Goal: Task Accomplishment & Management: Use online tool/utility

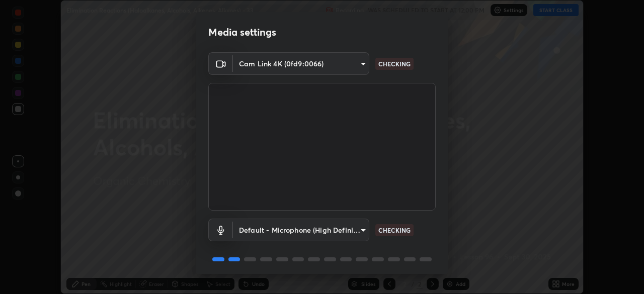
scroll to position [36, 0]
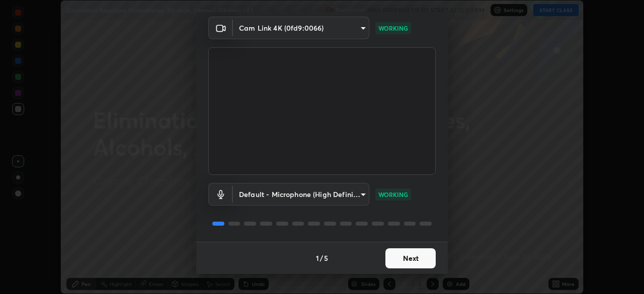
click at [390, 260] on button "Next" at bounding box center [411, 259] width 50 height 20
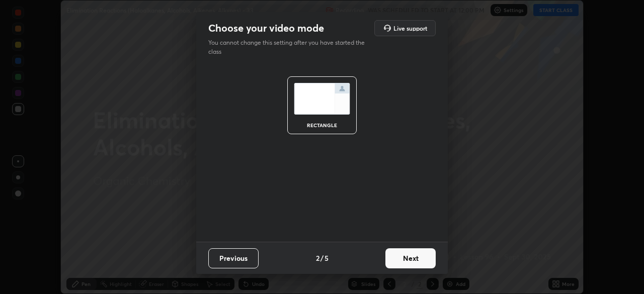
click at [390, 258] on button "Next" at bounding box center [411, 259] width 50 height 20
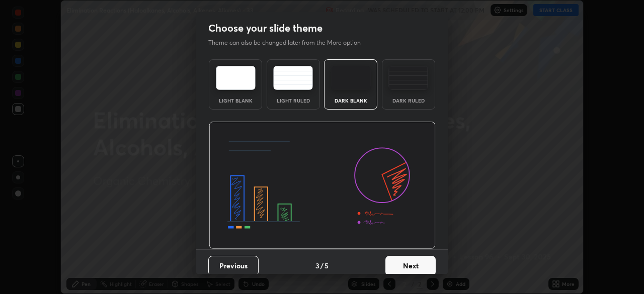
scroll to position [8, 0]
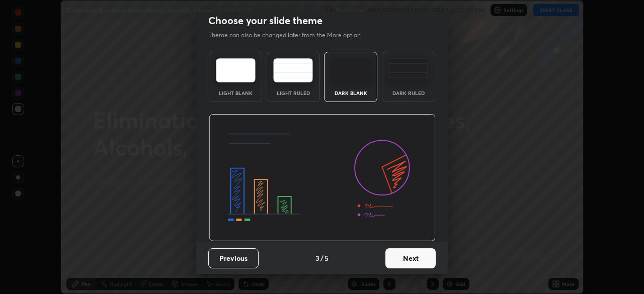
click at [391, 251] on button "Next" at bounding box center [411, 259] width 50 height 20
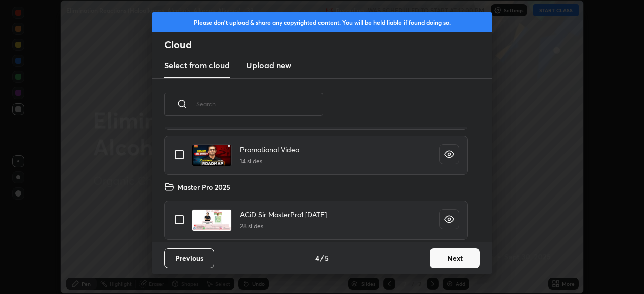
scroll to position [171, 0]
click at [177, 218] on input "grid" at bounding box center [179, 218] width 21 height 21
checkbox input "true"
click at [443, 262] on button "Next" at bounding box center [455, 259] width 50 height 20
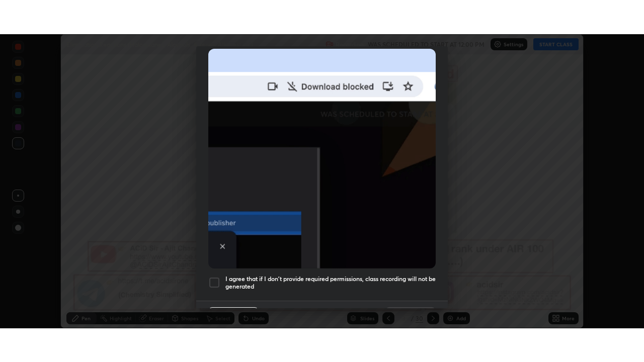
scroll to position [241, 0]
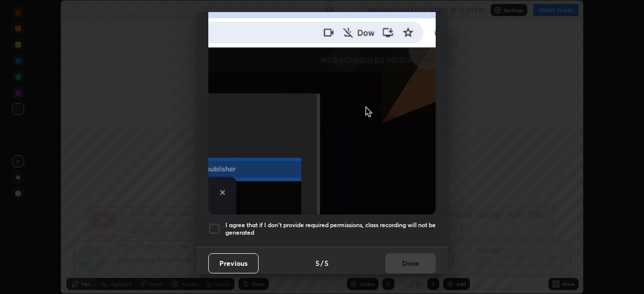
click at [214, 225] on div at bounding box center [214, 229] width 12 height 12
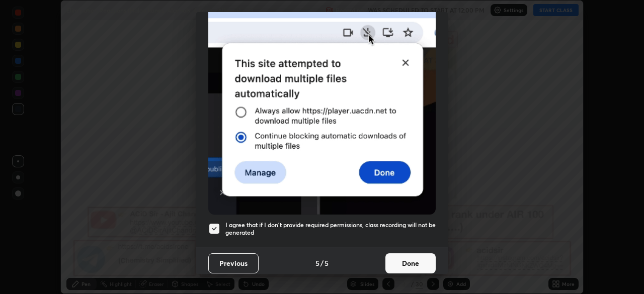
click at [398, 256] on button "Done" at bounding box center [411, 264] width 50 height 20
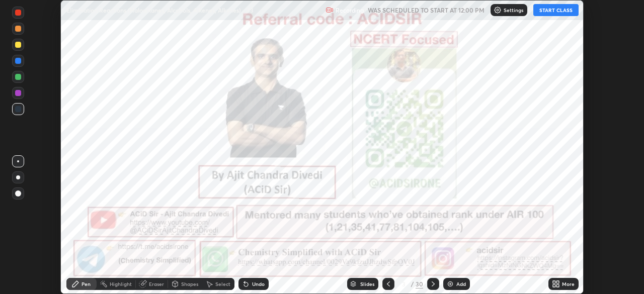
click at [564, 282] on div "More" at bounding box center [568, 284] width 13 height 5
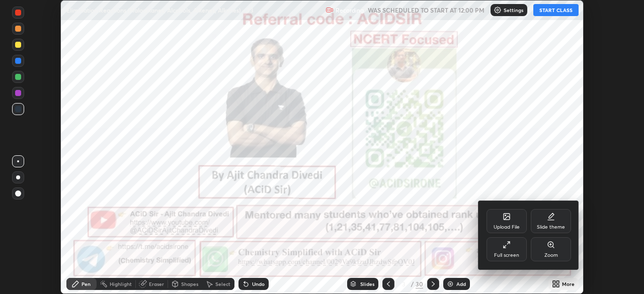
click at [501, 252] on div "Full screen" at bounding box center [507, 250] width 40 height 24
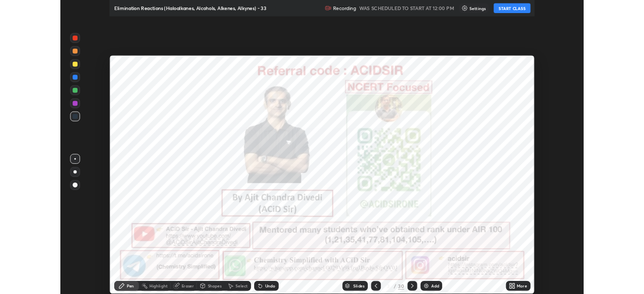
scroll to position [362, 644]
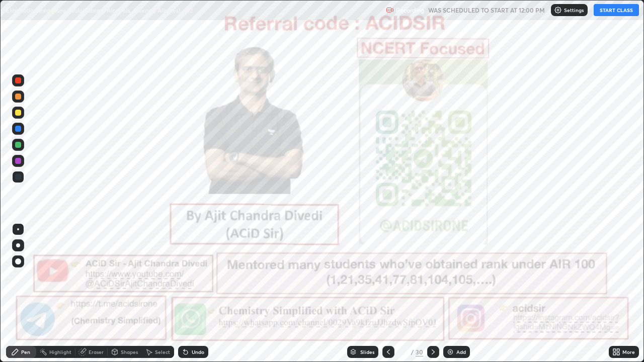
click at [612, 11] on button "START CLASS" at bounding box center [616, 10] width 45 height 12
click at [11, 294] on div "Pen" at bounding box center [21, 352] width 30 height 12
click at [20, 80] on div at bounding box center [18, 81] width 6 height 6
click at [17, 245] on div at bounding box center [18, 246] width 4 height 4
click at [432, 294] on icon at bounding box center [433, 352] width 8 height 8
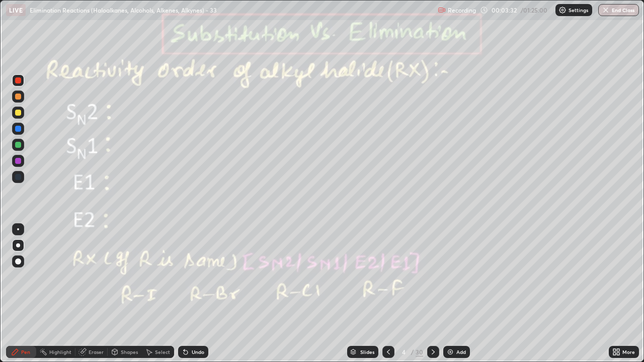
click at [17, 245] on div at bounding box center [18, 246] width 4 height 4
click at [20, 99] on div at bounding box center [18, 97] width 6 height 6
click at [17, 113] on div at bounding box center [18, 113] width 6 height 6
click at [14, 84] on div at bounding box center [18, 81] width 12 height 12
click at [431, 294] on icon at bounding box center [433, 352] width 8 height 8
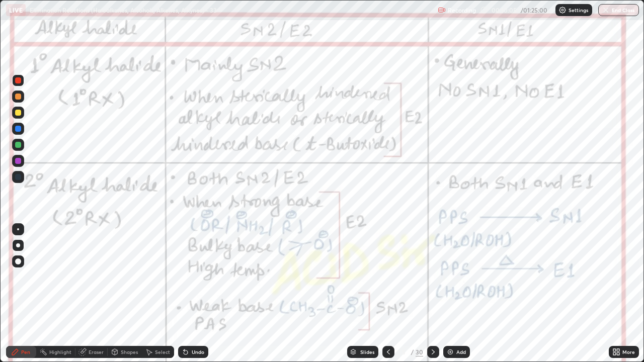
click at [433, 294] on icon at bounding box center [433, 352] width 8 height 8
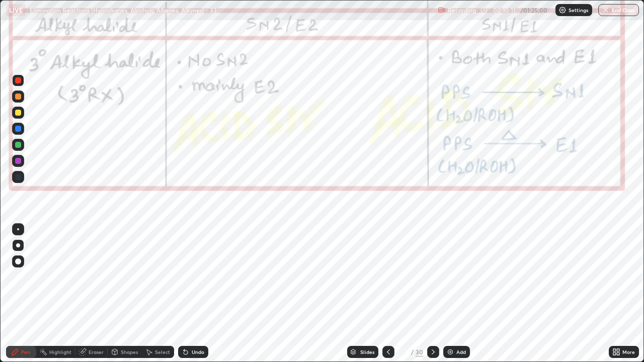
click at [389, 294] on icon at bounding box center [388, 352] width 3 height 5
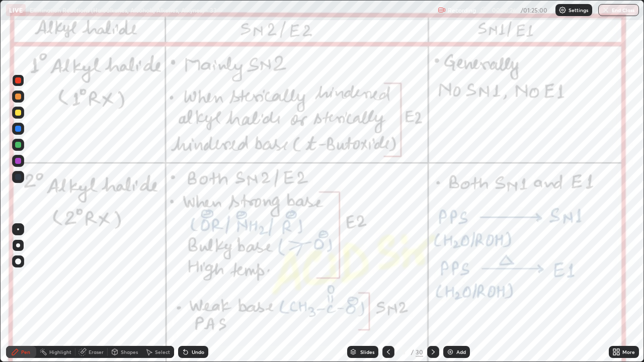
click at [57, 294] on div "Highlight" at bounding box center [60, 352] width 22 height 5
click at [14, 294] on icon at bounding box center [15, 352] width 6 height 6
click at [18, 161] on div at bounding box center [18, 161] width 6 height 6
click at [19, 164] on div at bounding box center [18, 161] width 6 height 6
click at [19, 161] on div at bounding box center [18, 161] width 6 height 6
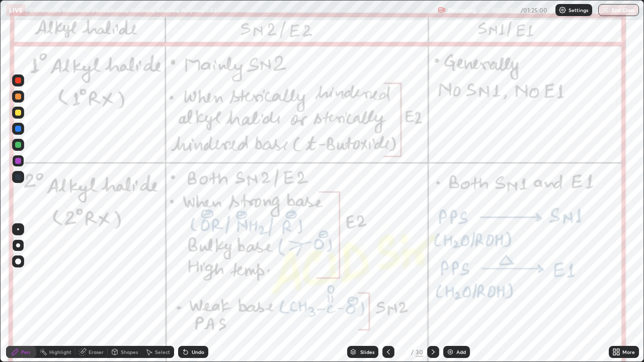
click at [22, 162] on div at bounding box center [18, 161] width 12 height 12
click at [18, 82] on div at bounding box center [18, 81] width 6 height 6
click at [21, 294] on div "Pen" at bounding box center [25, 352] width 9 height 5
click at [61, 294] on div "Highlight" at bounding box center [60, 352] width 22 height 5
click at [433, 294] on icon at bounding box center [433, 352] width 8 height 8
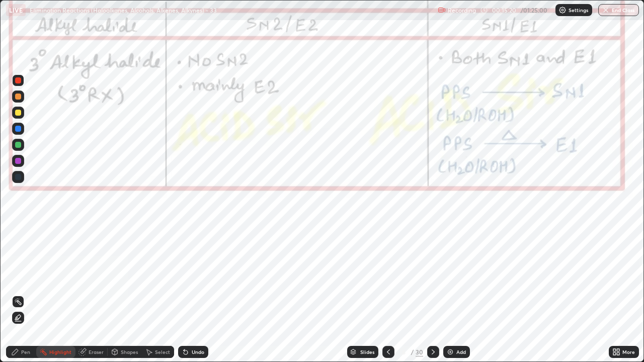
click at [388, 294] on icon at bounding box center [389, 352] width 8 height 8
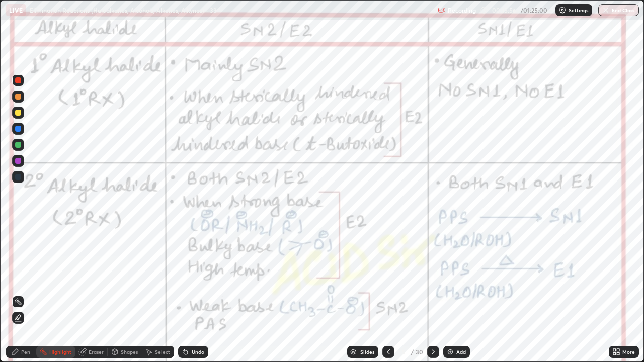
click at [432, 294] on icon at bounding box center [433, 352] width 8 height 8
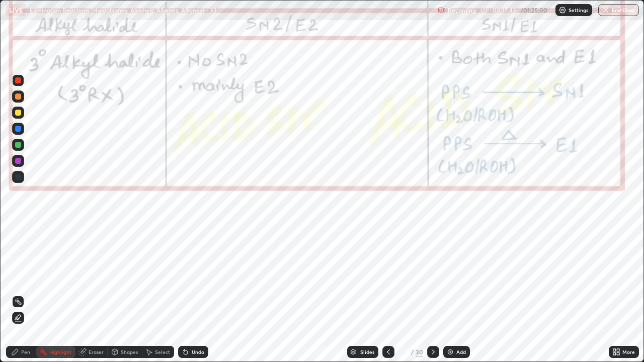
click at [432, 294] on icon at bounding box center [433, 352] width 8 height 8
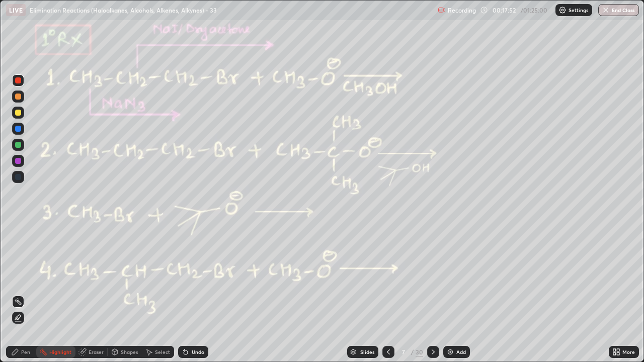
click at [393, 294] on div at bounding box center [389, 352] width 12 height 12
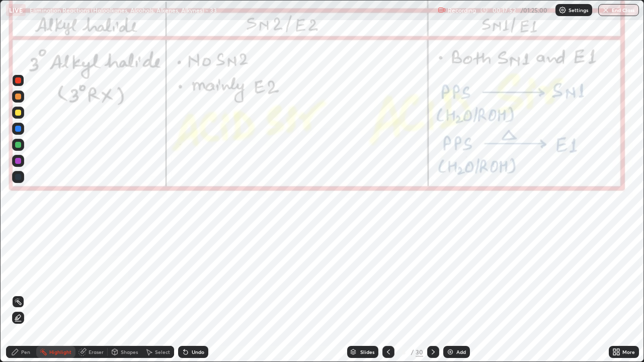
click at [388, 294] on icon at bounding box center [389, 352] width 8 height 8
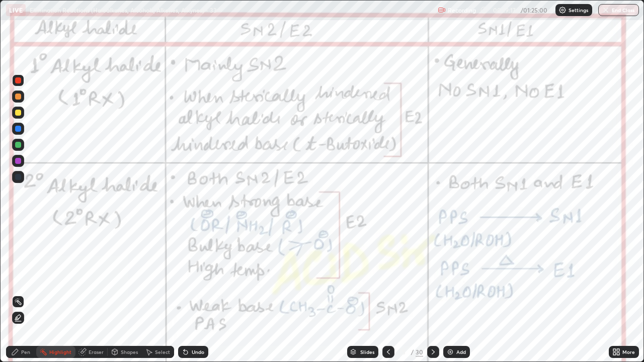
click at [15, 294] on icon at bounding box center [15, 352] width 6 height 6
click at [432, 294] on icon at bounding box center [433, 352] width 8 height 8
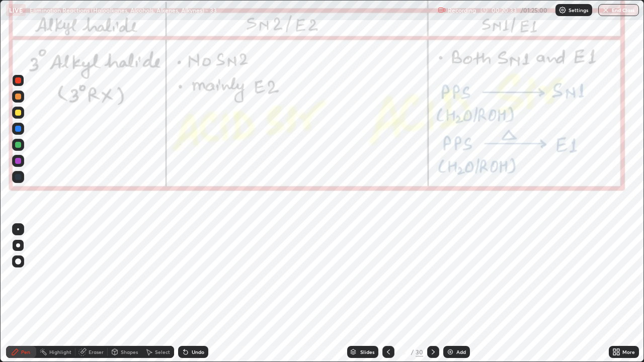
click at [431, 294] on icon at bounding box center [433, 352] width 8 height 8
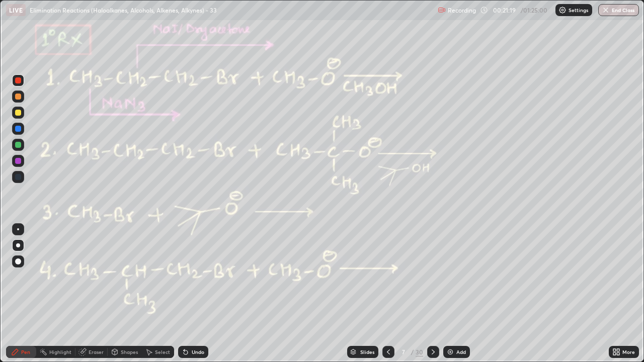
click at [17, 81] on div at bounding box center [18, 81] width 6 height 6
click at [192, 294] on div "Undo" at bounding box center [193, 352] width 30 height 12
click at [194, 294] on div "Undo" at bounding box center [193, 352] width 30 height 12
click at [193, 294] on div "Undo" at bounding box center [198, 352] width 13 height 5
click at [194, 294] on div "Undo" at bounding box center [198, 352] width 13 height 5
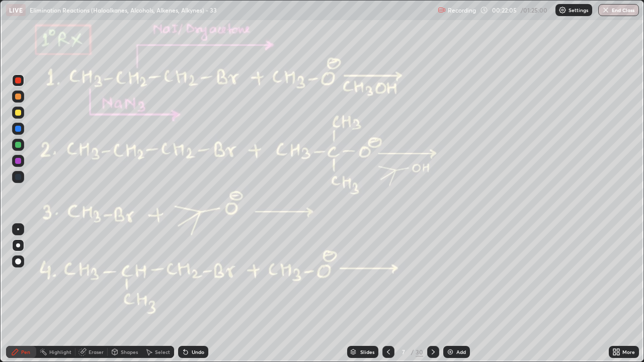
click at [194, 294] on div "Undo" at bounding box center [198, 352] width 13 height 5
click at [192, 294] on div "Undo" at bounding box center [198, 352] width 13 height 5
click at [195, 294] on div "Undo" at bounding box center [198, 352] width 13 height 5
click at [198, 294] on div "Undo" at bounding box center [198, 352] width 13 height 5
click at [197, 294] on div "Undo" at bounding box center [193, 352] width 30 height 12
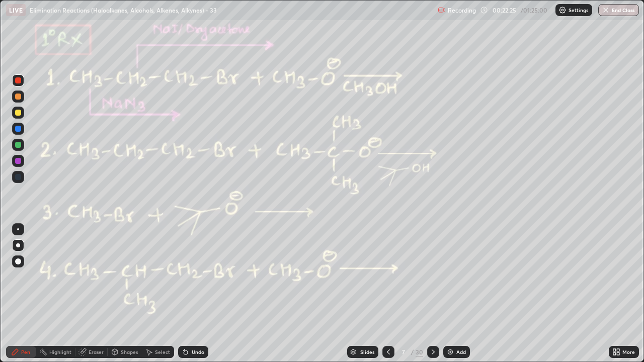
click at [18, 97] on div at bounding box center [18, 97] width 6 height 6
click at [20, 81] on div at bounding box center [18, 81] width 6 height 6
click at [16, 98] on div at bounding box center [18, 97] width 6 height 6
click at [18, 97] on div at bounding box center [18, 97] width 6 height 6
click at [18, 82] on div at bounding box center [18, 81] width 6 height 6
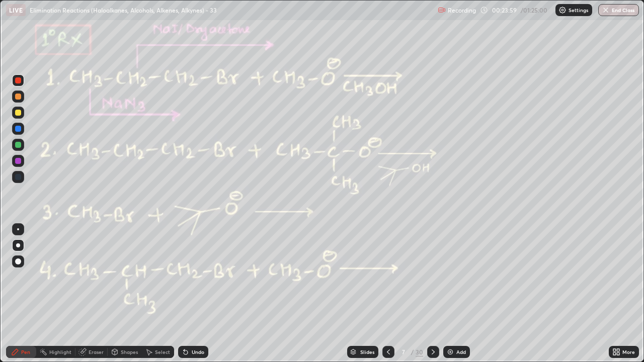
click at [17, 145] on div at bounding box center [18, 145] width 6 height 6
click at [192, 294] on div "Undo" at bounding box center [198, 352] width 13 height 5
click at [19, 95] on div at bounding box center [18, 97] width 6 height 6
click at [17, 146] on div at bounding box center [18, 145] width 6 height 6
click at [19, 96] on div at bounding box center [18, 97] width 6 height 6
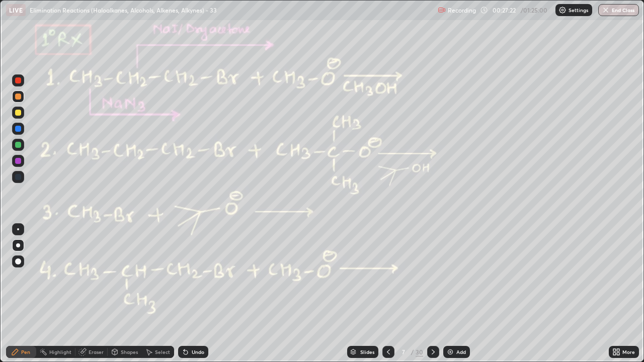
click at [20, 294] on div "Pen" at bounding box center [21, 352] width 30 height 12
click at [18, 149] on div at bounding box center [18, 145] width 12 height 12
click at [192, 294] on div "Undo" at bounding box center [198, 352] width 13 height 5
click at [194, 294] on div "Undo" at bounding box center [198, 352] width 13 height 5
click at [197, 294] on div "Undo" at bounding box center [198, 352] width 13 height 5
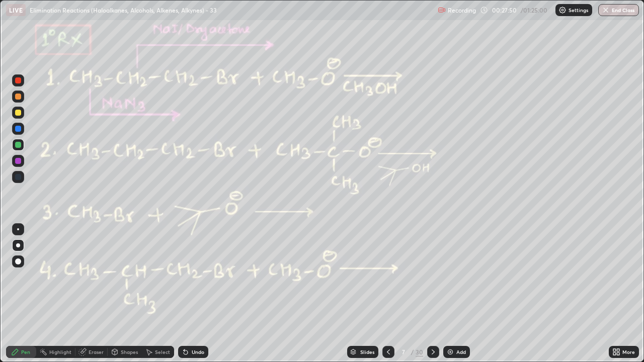
click at [17, 97] on div at bounding box center [18, 97] width 6 height 6
click at [161, 294] on div "Select" at bounding box center [162, 352] width 15 height 5
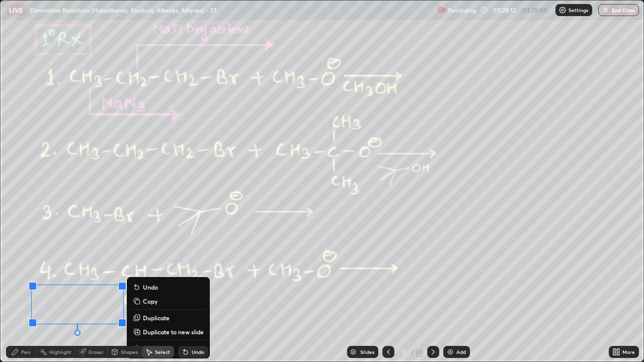
click at [24, 294] on div "Pen" at bounding box center [25, 352] width 9 height 5
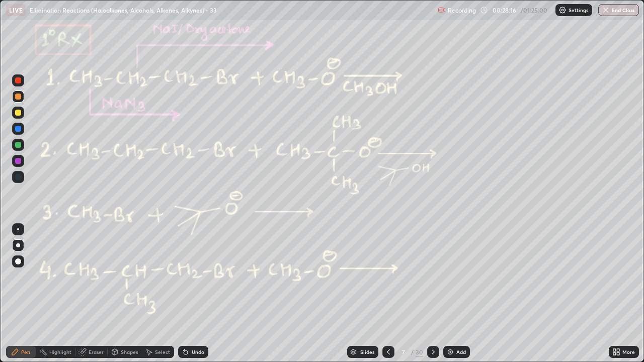
click at [17, 145] on div at bounding box center [18, 145] width 6 height 6
click at [17, 95] on div at bounding box center [18, 97] width 6 height 6
click at [19, 95] on div at bounding box center [18, 97] width 6 height 6
click at [201, 294] on div "Undo" at bounding box center [198, 352] width 13 height 5
click at [99, 294] on div "Eraser" at bounding box center [96, 352] width 15 height 5
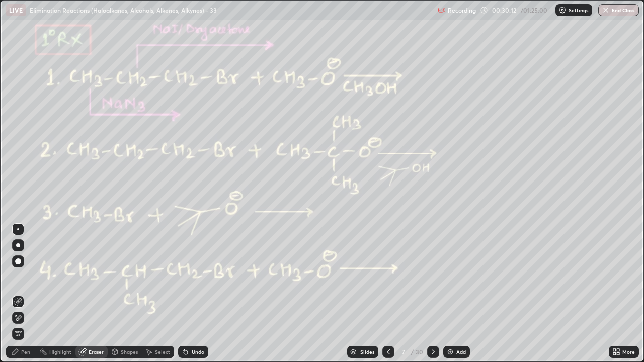
click at [25, 294] on div "Pen" at bounding box center [25, 352] width 9 height 5
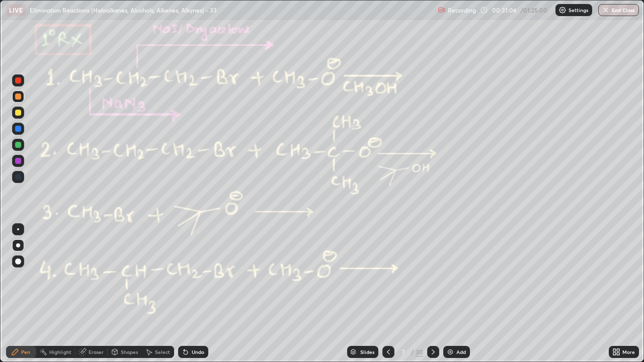
click at [432, 294] on icon at bounding box center [433, 352] width 8 height 8
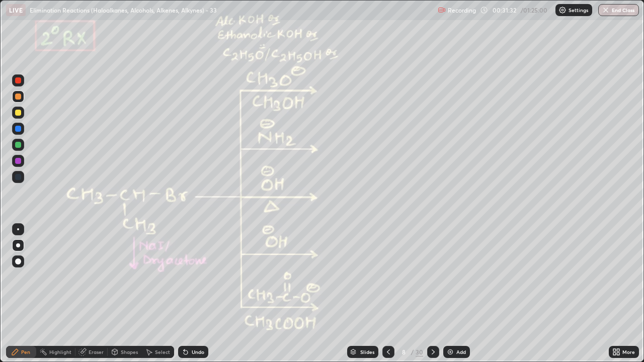
click at [388, 294] on icon at bounding box center [389, 352] width 8 height 8
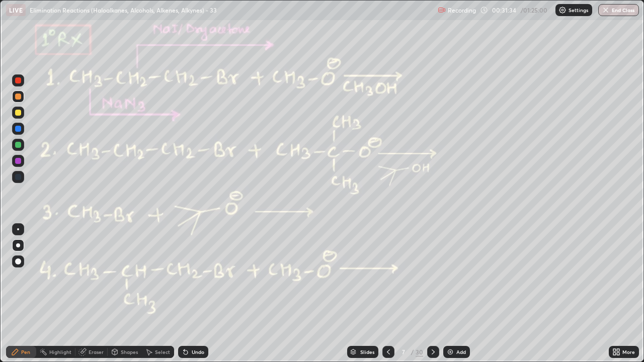
click at [16, 81] on div at bounding box center [18, 81] width 6 height 6
click at [18, 97] on div at bounding box center [18, 97] width 6 height 6
click at [19, 95] on div at bounding box center [18, 97] width 6 height 6
click at [18, 160] on div at bounding box center [18, 161] width 6 height 6
click at [19, 159] on div at bounding box center [18, 161] width 6 height 6
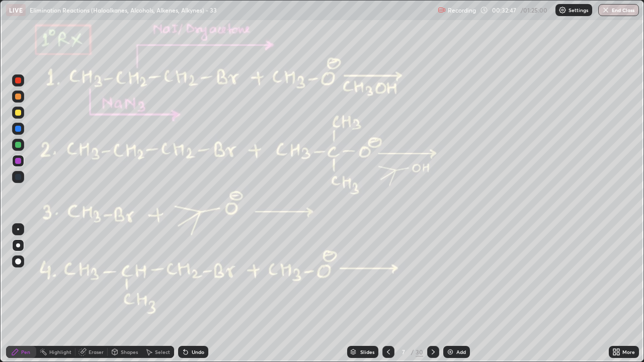
click at [19, 145] on div at bounding box center [18, 145] width 6 height 6
click at [432, 294] on icon at bounding box center [433, 352] width 8 height 8
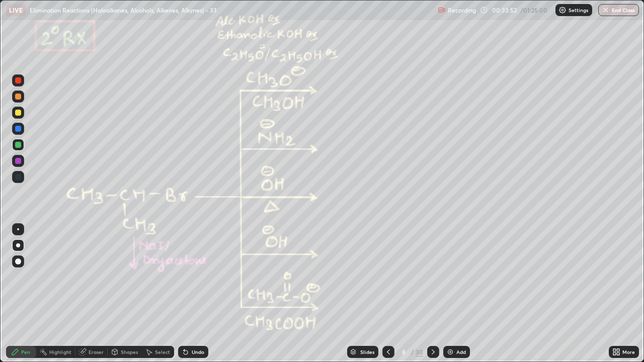
click at [20, 95] on div at bounding box center [18, 97] width 6 height 6
click at [18, 81] on div at bounding box center [18, 81] width 6 height 6
click at [196, 294] on div "Undo" at bounding box center [198, 352] width 13 height 5
click at [202, 294] on div "Undo" at bounding box center [198, 352] width 13 height 5
click at [17, 95] on div at bounding box center [18, 97] width 6 height 6
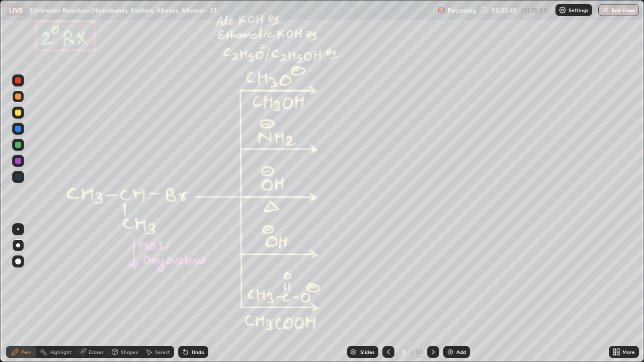
click at [199, 294] on div "Undo" at bounding box center [198, 352] width 13 height 5
click at [195, 294] on div "Undo" at bounding box center [193, 352] width 30 height 12
click at [200, 294] on div "Undo" at bounding box center [198, 352] width 13 height 5
click at [16, 81] on div at bounding box center [18, 81] width 6 height 6
click at [19, 163] on div at bounding box center [18, 161] width 6 height 6
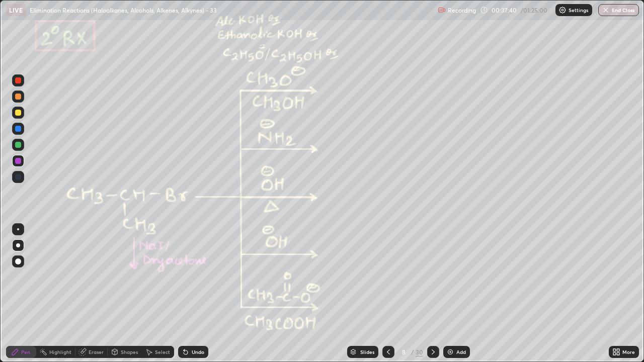
click at [18, 144] on div at bounding box center [18, 145] width 6 height 6
click at [432, 294] on icon at bounding box center [433, 352] width 3 height 5
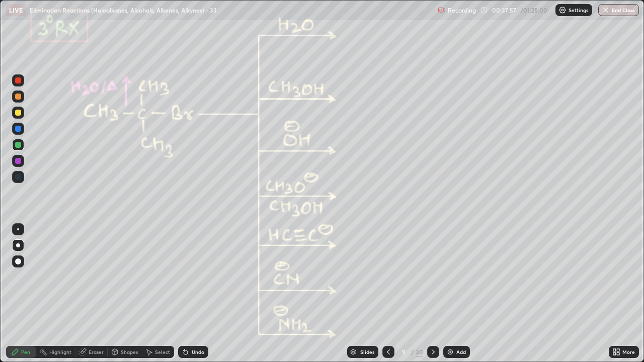
click at [17, 79] on div at bounding box center [18, 81] width 6 height 6
click at [383, 294] on div at bounding box center [389, 352] width 12 height 12
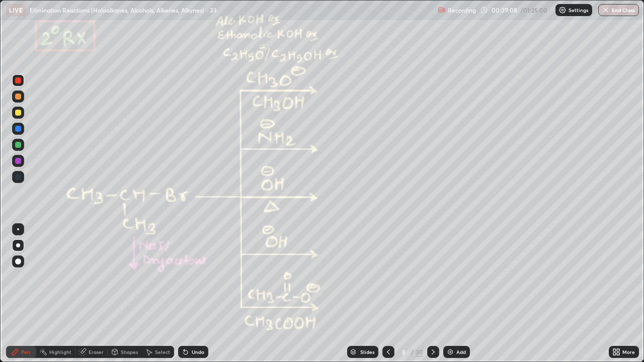
click at [16, 80] on div at bounding box center [18, 81] width 6 height 6
click at [432, 294] on icon at bounding box center [433, 352] width 8 height 8
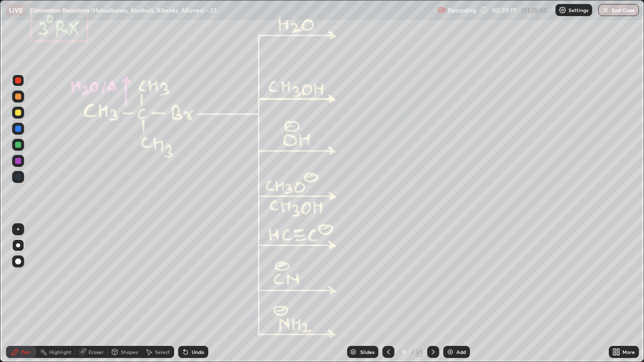
click at [18, 99] on div at bounding box center [18, 97] width 6 height 6
click at [20, 99] on div at bounding box center [18, 97] width 6 height 6
click at [198, 294] on div "Undo" at bounding box center [198, 352] width 13 height 5
click at [195, 294] on div "Undo" at bounding box center [193, 352] width 30 height 12
click at [194, 294] on div "Undo" at bounding box center [193, 352] width 30 height 12
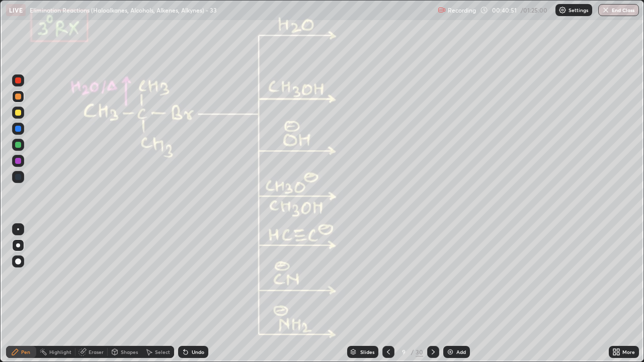
click at [18, 79] on div at bounding box center [18, 81] width 6 height 6
click at [18, 99] on div at bounding box center [18, 97] width 6 height 6
click at [18, 160] on div at bounding box center [18, 161] width 6 height 6
click at [14, 116] on div at bounding box center [18, 113] width 12 height 12
click at [16, 79] on div at bounding box center [18, 81] width 6 height 6
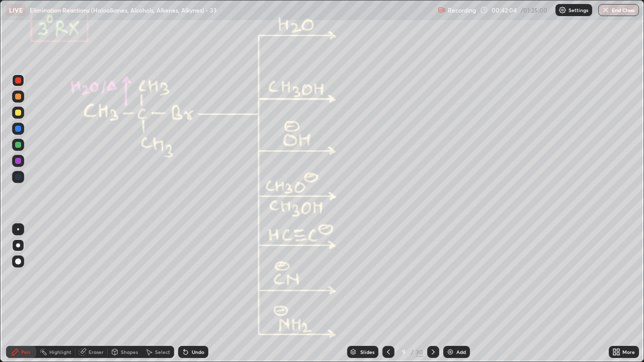
click at [18, 144] on div at bounding box center [18, 145] width 6 height 6
click at [19, 79] on div at bounding box center [18, 81] width 6 height 6
click at [17, 148] on div at bounding box center [18, 145] width 12 height 12
click at [17, 80] on div at bounding box center [18, 81] width 6 height 6
click at [16, 101] on div at bounding box center [18, 97] width 12 height 12
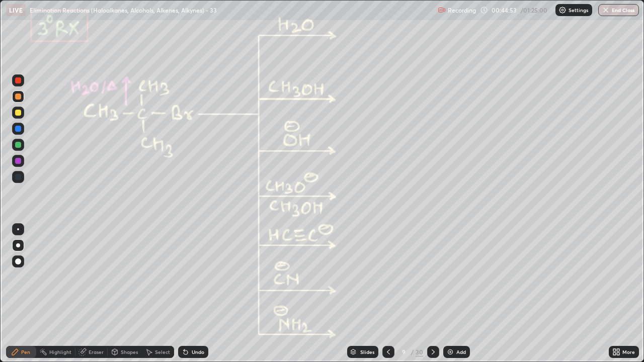
click at [432, 294] on icon at bounding box center [433, 352] width 8 height 8
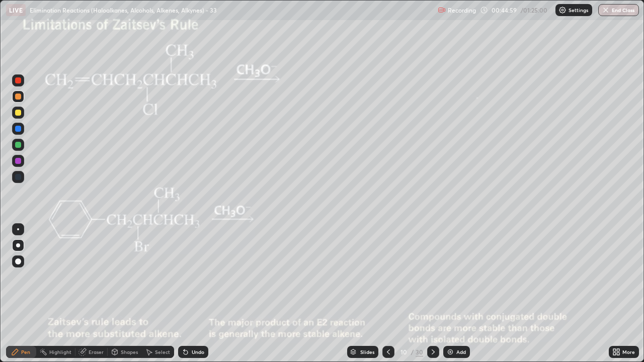
click at [18, 114] on div at bounding box center [18, 113] width 6 height 6
click at [17, 111] on div at bounding box center [18, 113] width 6 height 6
click at [18, 115] on div at bounding box center [18, 113] width 6 height 6
click at [16, 81] on div at bounding box center [18, 81] width 6 height 6
click at [20, 147] on div at bounding box center [18, 145] width 6 height 6
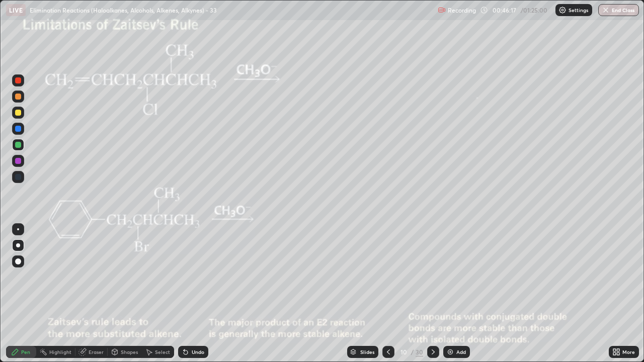
click at [16, 99] on div at bounding box center [18, 97] width 6 height 6
click at [18, 99] on div at bounding box center [18, 97] width 6 height 6
click at [91, 294] on div "Eraser" at bounding box center [92, 352] width 32 height 12
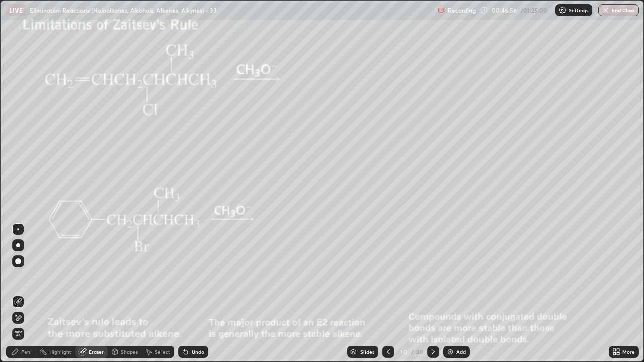
click at [21, 294] on div "Pen" at bounding box center [21, 352] width 30 height 12
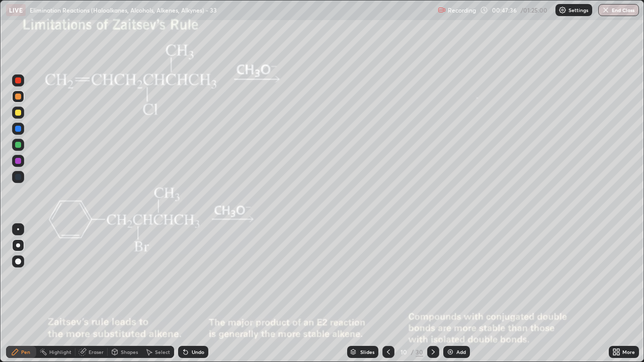
click at [16, 80] on div at bounding box center [18, 81] width 6 height 6
click at [18, 80] on div at bounding box center [18, 81] width 6 height 6
click at [19, 144] on div at bounding box center [18, 145] width 6 height 6
click at [19, 99] on div at bounding box center [18, 97] width 6 height 6
click at [18, 147] on div at bounding box center [18, 145] width 6 height 6
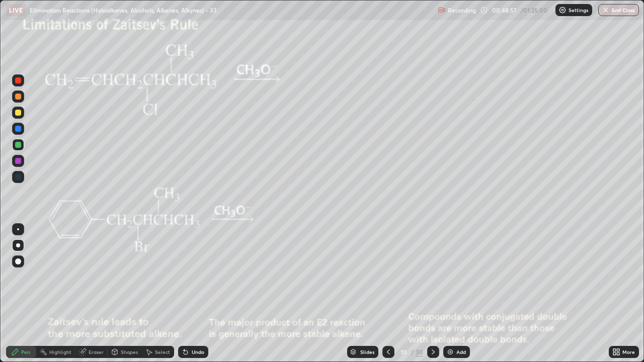
click at [17, 99] on div at bounding box center [18, 97] width 6 height 6
click at [22, 145] on div at bounding box center [18, 145] width 12 height 12
click at [42, 294] on circle at bounding box center [42, 349] width 1 height 1
click at [19, 294] on div "Pen" at bounding box center [21, 352] width 30 height 12
click at [18, 80] on div at bounding box center [18, 81] width 6 height 6
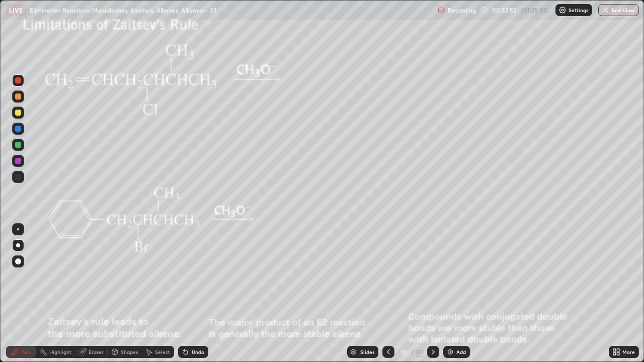
click at [432, 294] on icon at bounding box center [433, 352] width 8 height 8
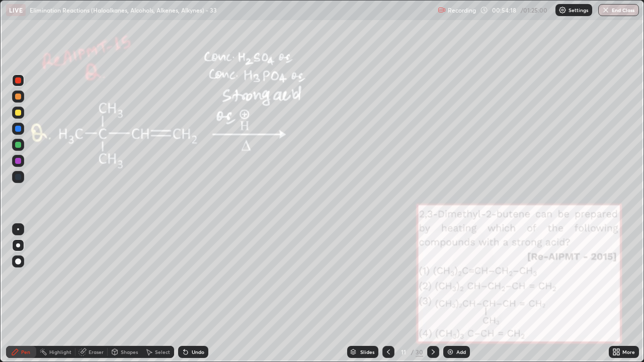
click at [18, 115] on div at bounding box center [18, 113] width 6 height 6
click at [17, 95] on div at bounding box center [18, 97] width 6 height 6
click at [19, 147] on div at bounding box center [18, 145] width 6 height 6
click at [20, 79] on div at bounding box center [18, 81] width 6 height 6
click at [20, 114] on div at bounding box center [18, 113] width 6 height 6
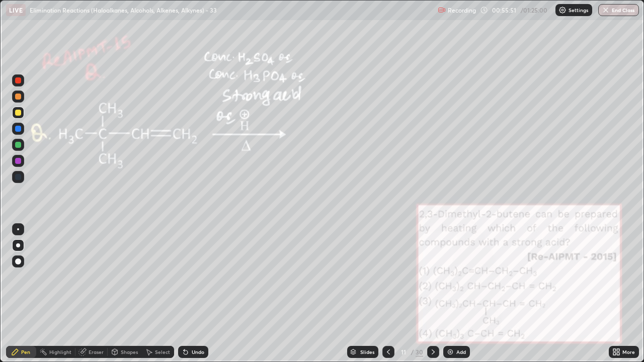
click at [16, 144] on div at bounding box center [18, 145] width 6 height 6
click at [19, 113] on div at bounding box center [18, 113] width 6 height 6
click at [16, 145] on div at bounding box center [18, 145] width 6 height 6
click at [19, 145] on div at bounding box center [18, 145] width 6 height 6
click at [67, 294] on div "Highlight" at bounding box center [60, 352] width 22 height 5
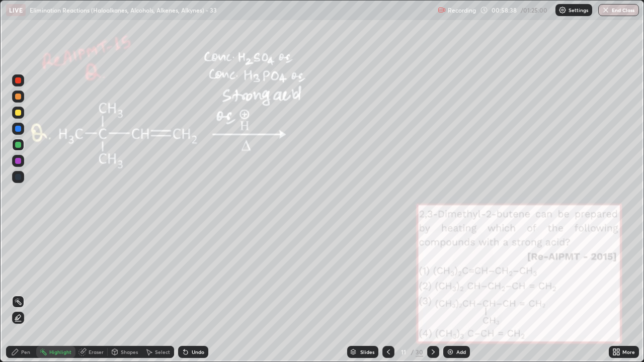
click at [17, 294] on icon at bounding box center [15, 352] width 8 height 8
click at [16, 294] on icon at bounding box center [15, 352] width 6 height 6
click at [18, 294] on icon at bounding box center [15, 352] width 8 height 8
click at [431, 294] on icon at bounding box center [433, 352] width 8 height 8
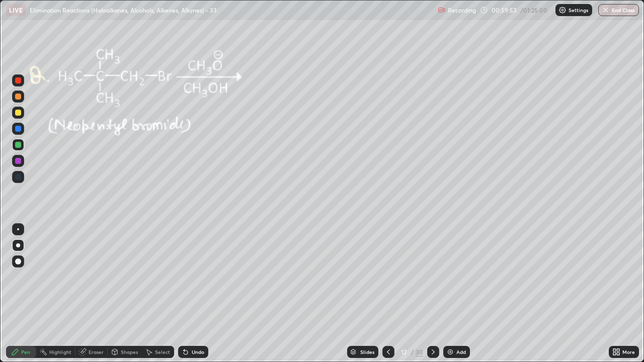
click at [17, 113] on div at bounding box center [18, 113] width 6 height 6
click at [18, 80] on div at bounding box center [18, 81] width 6 height 6
click at [194, 294] on div "Undo" at bounding box center [198, 352] width 13 height 5
click at [16, 294] on icon at bounding box center [15, 352] width 6 height 6
click at [19, 147] on div at bounding box center [18, 145] width 6 height 6
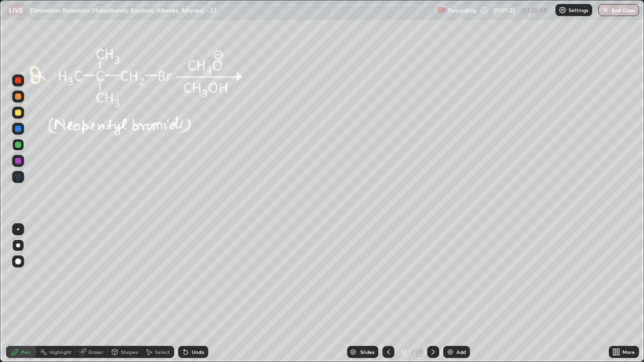
click at [17, 83] on div at bounding box center [18, 81] width 6 height 6
click at [17, 143] on div at bounding box center [18, 145] width 6 height 6
click at [16, 82] on div at bounding box center [18, 81] width 6 height 6
click at [20, 113] on div at bounding box center [18, 113] width 6 height 6
click at [17, 146] on div at bounding box center [18, 145] width 6 height 6
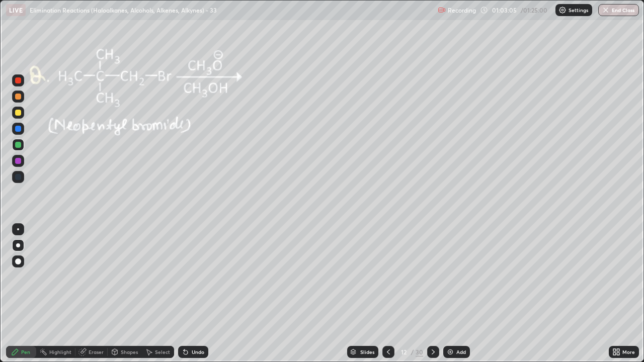
click at [192, 294] on div "Undo" at bounding box center [198, 352] width 13 height 5
click at [18, 82] on div at bounding box center [18, 81] width 6 height 6
click at [18, 146] on div at bounding box center [18, 145] width 6 height 6
click at [20, 114] on div at bounding box center [18, 113] width 6 height 6
click at [17, 146] on div at bounding box center [18, 145] width 6 height 6
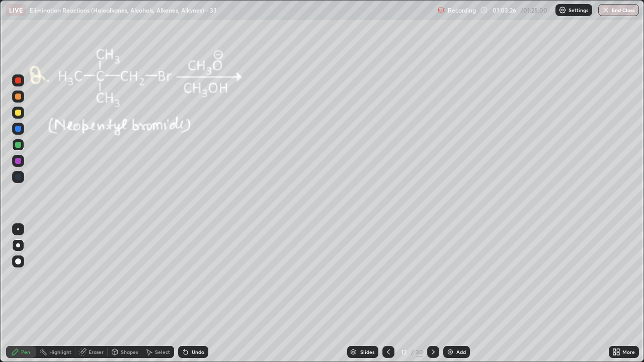
click at [188, 294] on icon at bounding box center [186, 352] width 8 height 8
click at [17, 85] on div at bounding box center [18, 81] width 12 height 12
click at [17, 145] on div at bounding box center [18, 145] width 6 height 6
click at [19, 114] on div at bounding box center [18, 113] width 6 height 6
click at [18, 81] on div at bounding box center [18, 81] width 6 height 6
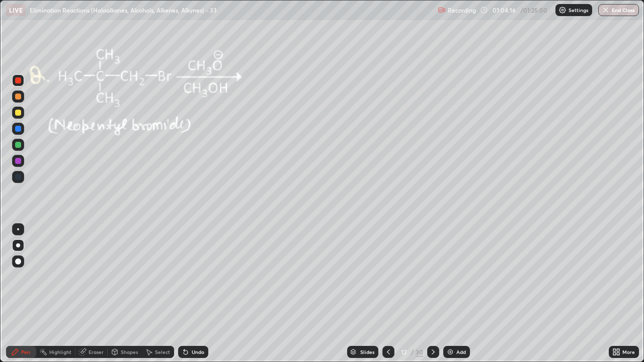
click at [18, 145] on div at bounding box center [18, 145] width 6 height 6
click at [20, 98] on div at bounding box center [18, 97] width 6 height 6
click at [21, 99] on div at bounding box center [18, 97] width 12 height 12
click at [19, 81] on div at bounding box center [18, 81] width 6 height 6
click at [18, 115] on div at bounding box center [18, 113] width 6 height 6
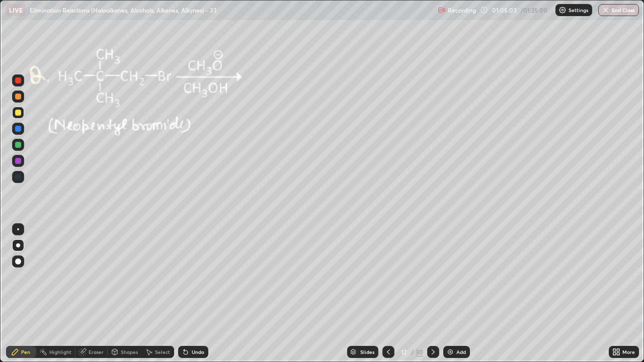
click at [15, 146] on div at bounding box center [18, 145] width 12 height 12
click at [19, 145] on div at bounding box center [18, 145] width 6 height 6
click at [20, 115] on div at bounding box center [18, 113] width 12 height 12
click at [388, 294] on icon at bounding box center [389, 352] width 8 height 8
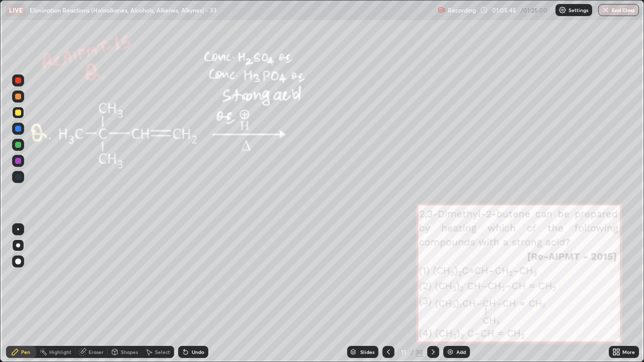
click at [432, 294] on icon at bounding box center [433, 352] width 8 height 8
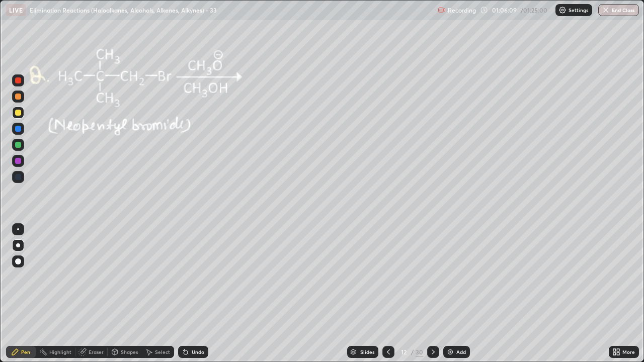
click at [17, 97] on div at bounding box center [18, 97] width 6 height 6
click at [19, 96] on div at bounding box center [18, 97] width 6 height 6
click at [18, 113] on div at bounding box center [18, 113] width 6 height 6
click at [19, 115] on div at bounding box center [18, 113] width 6 height 6
click at [17, 80] on div at bounding box center [18, 81] width 6 height 6
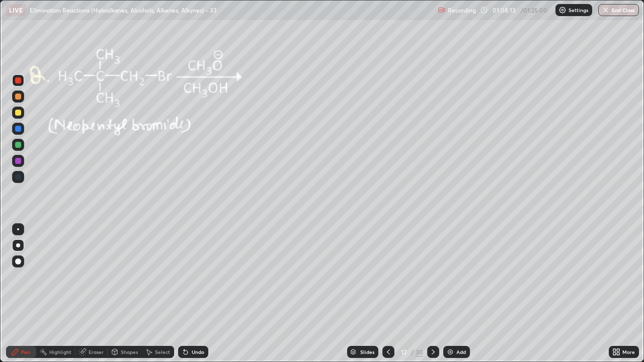
click at [433, 294] on icon at bounding box center [433, 352] width 3 height 5
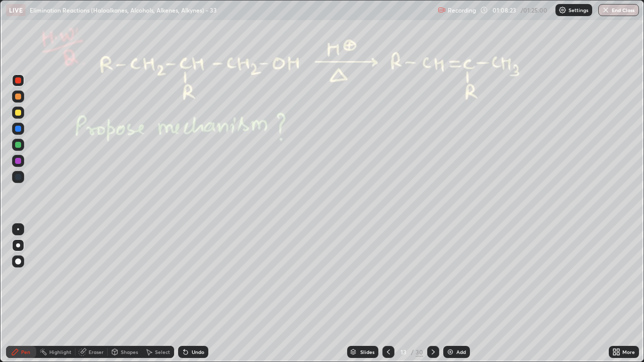
click at [18, 113] on div at bounding box center [18, 113] width 6 height 6
click at [388, 294] on icon at bounding box center [389, 352] width 8 height 8
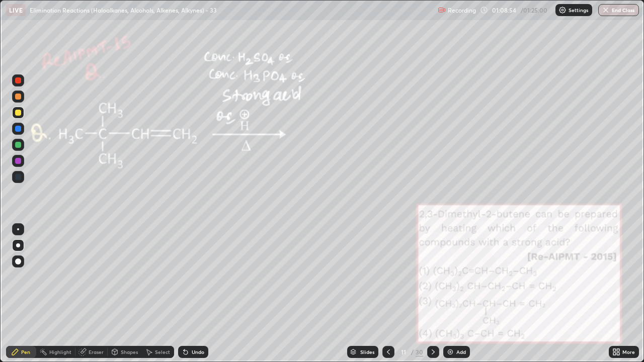
click at [429, 294] on icon at bounding box center [433, 352] width 8 height 8
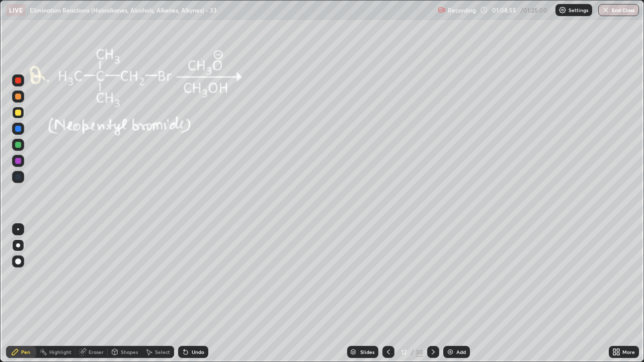
click at [427, 294] on div at bounding box center [433, 352] width 12 height 12
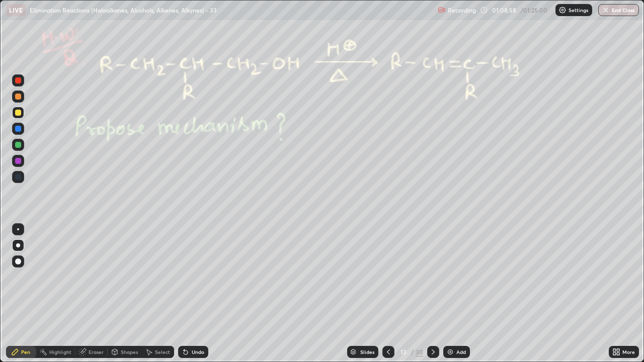
click at [18, 82] on div at bounding box center [18, 81] width 6 height 6
click at [196, 294] on div "Undo" at bounding box center [198, 352] width 13 height 5
click at [194, 294] on div "Undo" at bounding box center [198, 352] width 13 height 5
click at [192, 294] on div "Undo" at bounding box center [198, 352] width 13 height 5
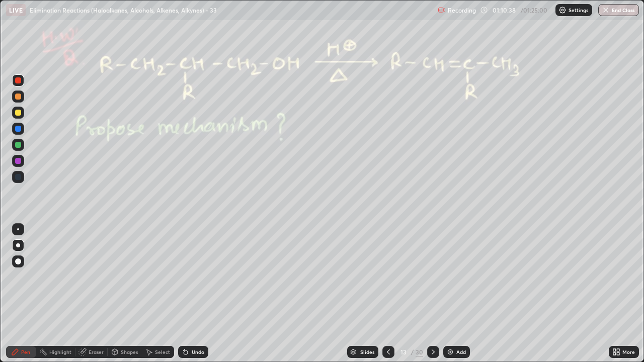
click at [192, 294] on div "Undo" at bounding box center [198, 352] width 13 height 5
click at [193, 294] on div "Undo" at bounding box center [198, 352] width 13 height 5
click at [195, 294] on div "Undo" at bounding box center [198, 352] width 13 height 5
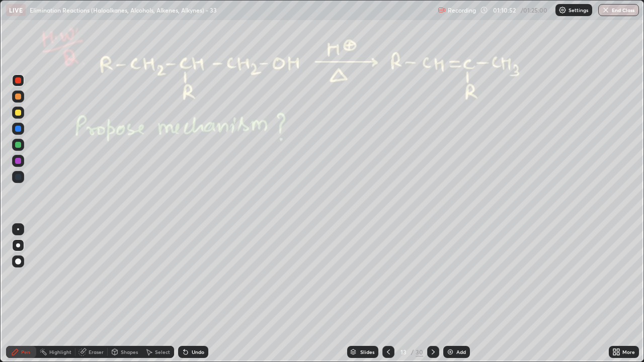
click at [199, 294] on div "Undo" at bounding box center [198, 352] width 13 height 5
click at [201, 294] on div "Undo" at bounding box center [198, 352] width 13 height 5
click at [22, 294] on div "Pen" at bounding box center [25, 352] width 9 height 5
click at [195, 294] on div "Undo" at bounding box center [198, 352] width 13 height 5
click at [198, 294] on div "Undo" at bounding box center [198, 352] width 13 height 5
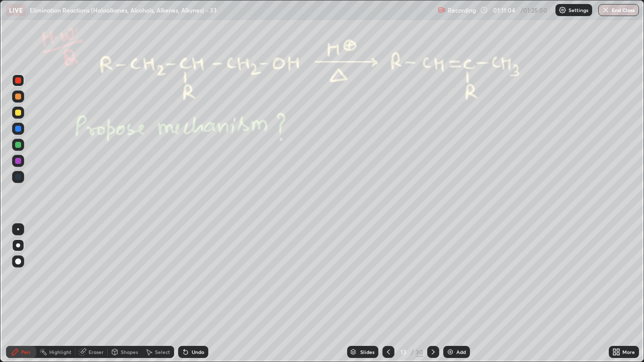
click at [197, 294] on div "Undo" at bounding box center [193, 352] width 30 height 12
click at [198, 294] on div "Undo" at bounding box center [193, 352] width 30 height 12
click at [196, 294] on div "Undo" at bounding box center [198, 352] width 13 height 5
click at [198, 294] on div "Undo" at bounding box center [193, 352] width 30 height 12
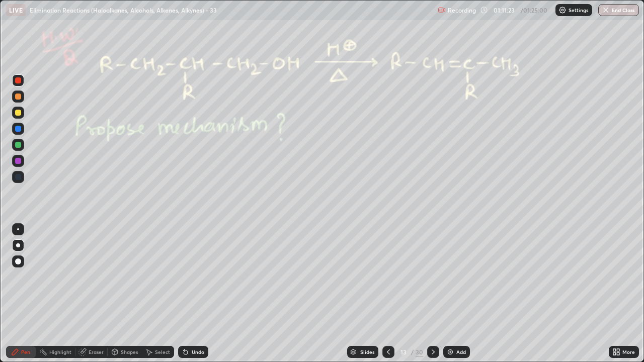
click at [16, 146] on div at bounding box center [18, 145] width 6 height 6
click at [17, 115] on div at bounding box center [18, 113] width 6 height 6
click at [16, 83] on div at bounding box center [18, 81] width 6 height 6
click at [383, 294] on div at bounding box center [389, 352] width 12 height 20
click at [387, 294] on icon at bounding box center [389, 352] width 8 height 8
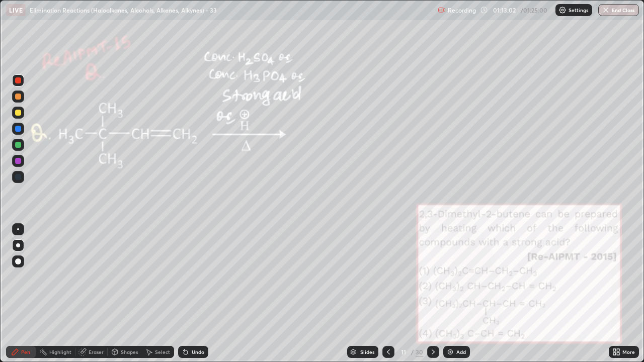
click at [429, 294] on icon at bounding box center [433, 352] width 8 height 8
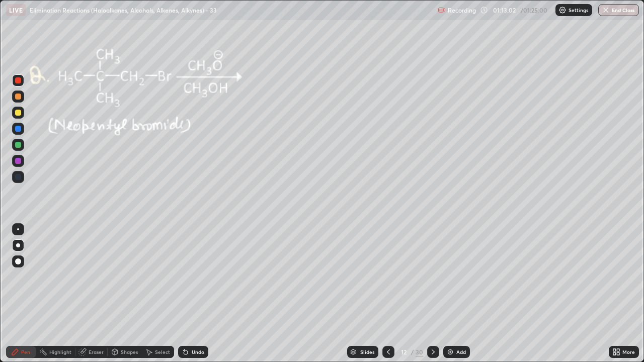
click at [429, 294] on icon at bounding box center [433, 352] width 8 height 8
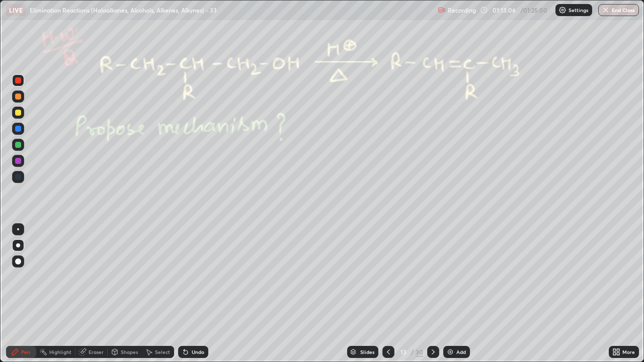
click at [154, 294] on div "Select" at bounding box center [158, 352] width 32 height 12
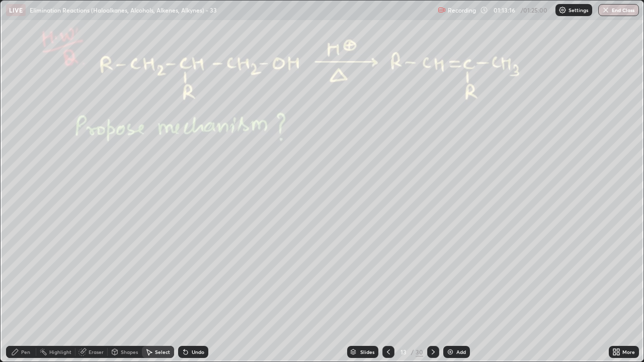
click at [154, 294] on div "Select" at bounding box center [158, 352] width 32 height 12
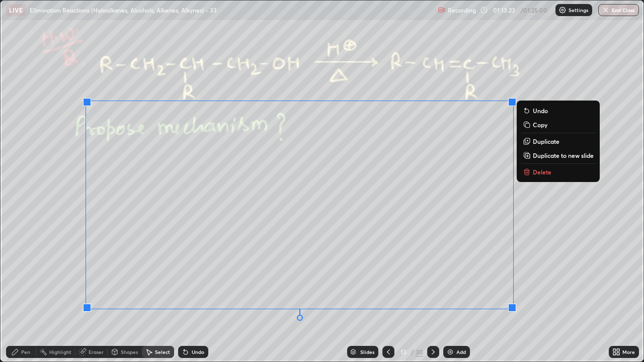
click at [542, 170] on p "Delete" at bounding box center [542, 172] width 19 height 8
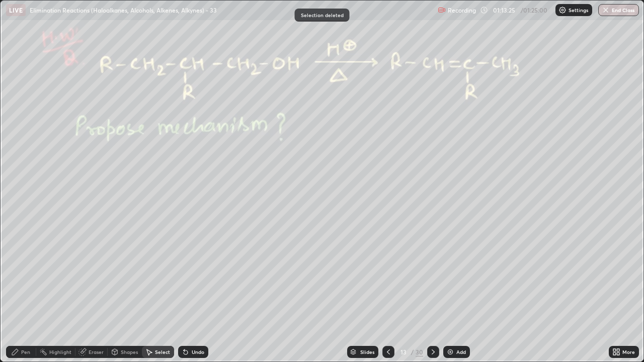
click at [19, 294] on icon at bounding box center [15, 352] width 8 height 8
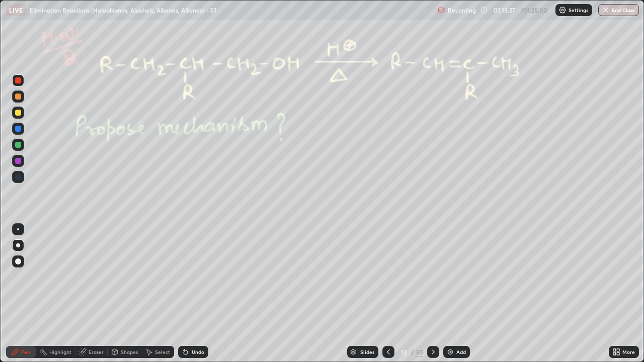
click at [432, 294] on icon at bounding box center [433, 352] width 8 height 8
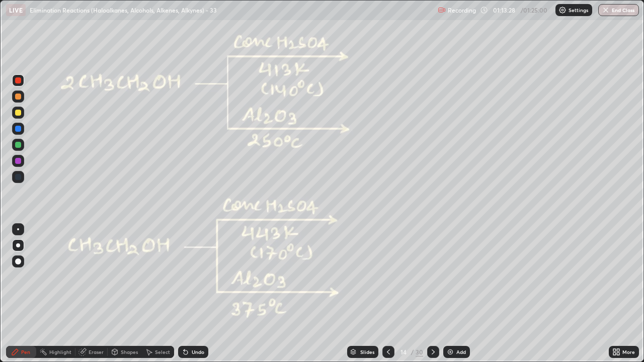
click at [18, 79] on div at bounding box center [18, 81] width 6 height 6
click at [19, 145] on div at bounding box center [18, 145] width 6 height 6
click at [203, 294] on div "Undo" at bounding box center [193, 352] width 30 height 12
click at [17, 162] on div at bounding box center [18, 161] width 6 height 6
click at [19, 77] on div at bounding box center [18, 81] width 12 height 12
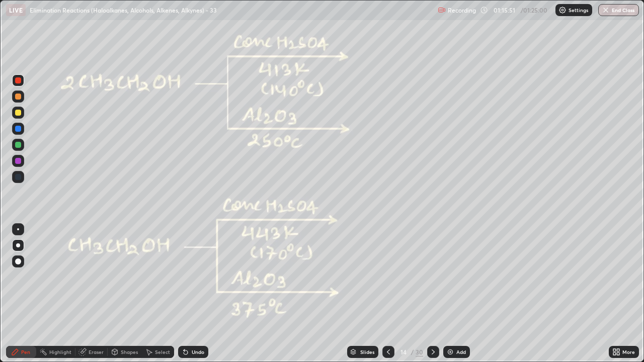
click at [16, 144] on div at bounding box center [18, 145] width 6 height 6
click at [0, 143] on div "Setting up your live class" at bounding box center [322, 181] width 644 height 362
click at [18, 81] on div at bounding box center [18, 81] width 6 height 6
click at [432, 294] on icon at bounding box center [433, 352] width 8 height 8
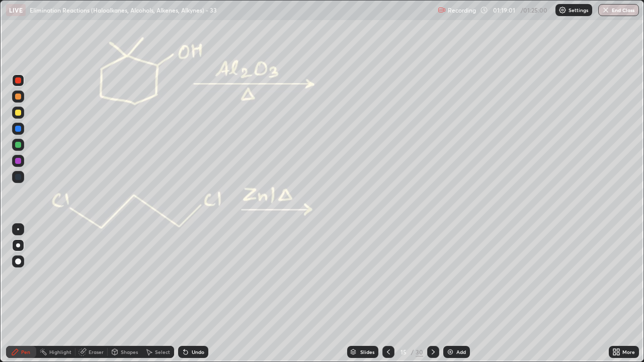
click at [16, 78] on div at bounding box center [18, 81] width 6 height 6
click at [19, 144] on div at bounding box center [18, 145] width 6 height 6
click at [18, 82] on div at bounding box center [18, 81] width 6 height 6
click at [19, 113] on div at bounding box center [18, 113] width 6 height 6
click at [17, 146] on div at bounding box center [18, 145] width 6 height 6
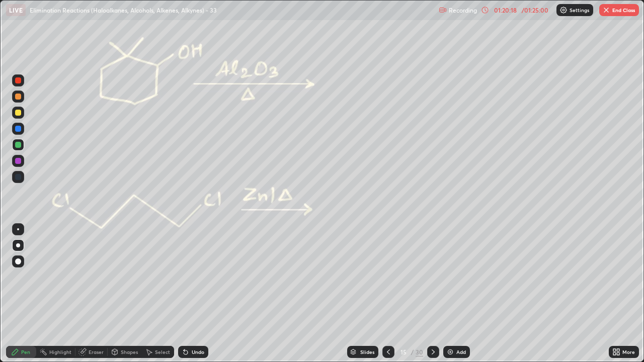
click at [16, 113] on div at bounding box center [18, 113] width 6 height 6
click at [16, 81] on div at bounding box center [18, 81] width 6 height 6
click at [134, 294] on div "Shapes" at bounding box center [129, 352] width 17 height 5
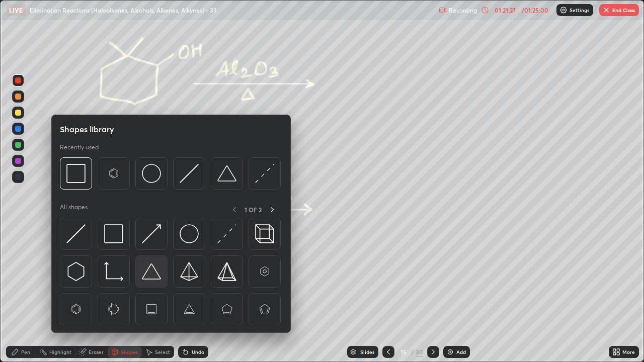
click at [149, 275] on img at bounding box center [151, 271] width 19 height 19
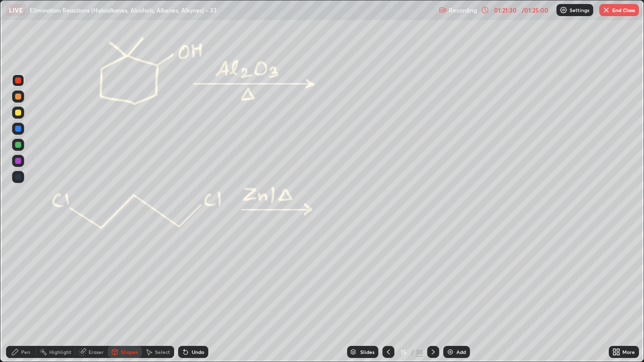
click at [26, 294] on div "Pen" at bounding box center [25, 352] width 9 height 5
click at [17, 96] on div at bounding box center [18, 97] width 6 height 6
click at [18, 95] on div at bounding box center [18, 97] width 6 height 6
click at [17, 145] on div at bounding box center [18, 145] width 6 height 6
click at [184, 294] on icon at bounding box center [186, 353] width 4 height 4
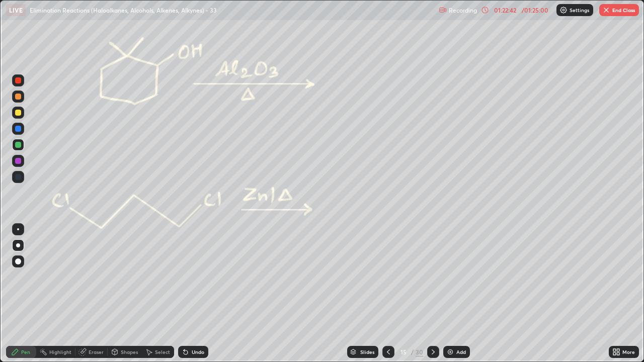
click at [192, 294] on div "Undo" at bounding box center [198, 352] width 13 height 5
click at [192, 294] on div "Undo" at bounding box center [193, 352] width 30 height 12
click at [191, 294] on div "Undo" at bounding box center [193, 352] width 30 height 12
click at [193, 294] on div "Undo" at bounding box center [193, 352] width 30 height 12
click at [194, 294] on div "Undo" at bounding box center [193, 352] width 30 height 12
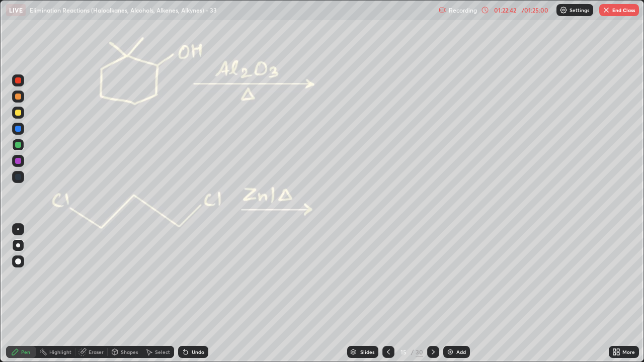
click at [195, 294] on div "Undo" at bounding box center [193, 352] width 30 height 12
click at [193, 294] on div "Undo" at bounding box center [193, 352] width 30 height 12
click at [194, 294] on div "Undo" at bounding box center [193, 352] width 30 height 12
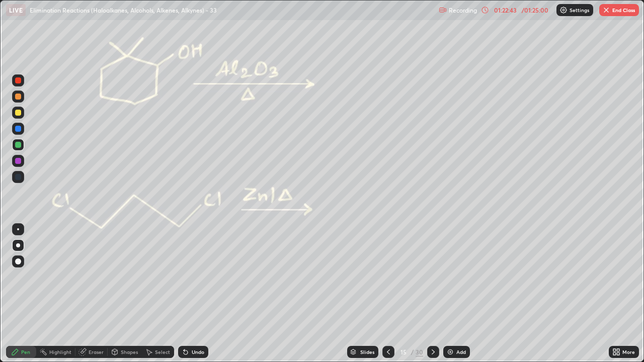
click at [196, 294] on div "Undo" at bounding box center [193, 352] width 30 height 12
click at [192, 294] on div "Undo" at bounding box center [193, 352] width 30 height 12
click at [193, 294] on div "Undo" at bounding box center [193, 352] width 30 height 12
click at [195, 294] on div "Undo" at bounding box center [193, 352] width 30 height 12
click at [194, 294] on div "Undo" at bounding box center [193, 352] width 30 height 12
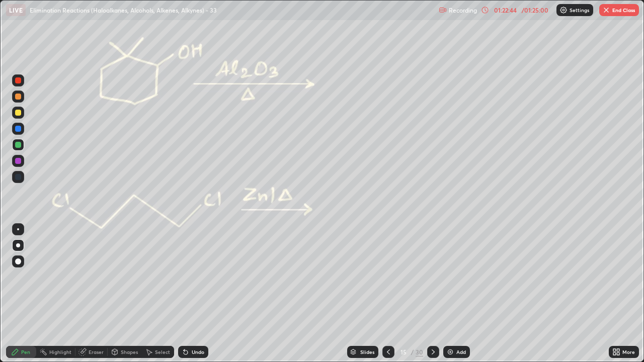
click at [195, 294] on div "Undo" at bounding box center [198, 352] width 13 height 5
click at [192, 294] on div "Undo" at bounding box center [198, 352] width 13 height 5
click at [184, 294] on icon at bounding box center [186, 353] width 4 height 4
click at [184, 294] on icon at bounding box center [184, 350] width 1 height 1
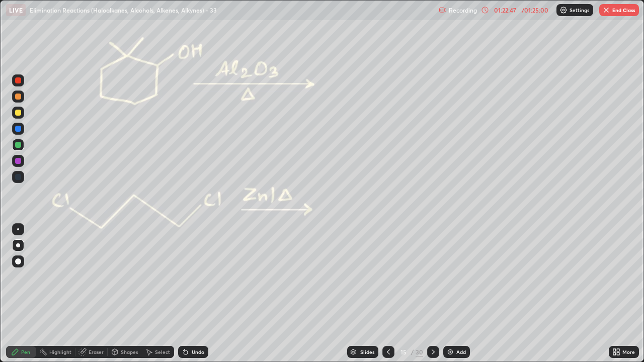
click at [184, 294] on icon at bounding box center [184, 350] width 1 height 1
click at [16, 294] on div "Pen" at bounding box center [21, 352] width 30 height 12
click at [17, 82] on div at bounding box center [18, 81] width 6 height 6
click at [16, 98] on div at bounding box center [18, 97] width 6 height 6
click at [14, 81] on div at bounding box center [18, 81] width 12 height 12
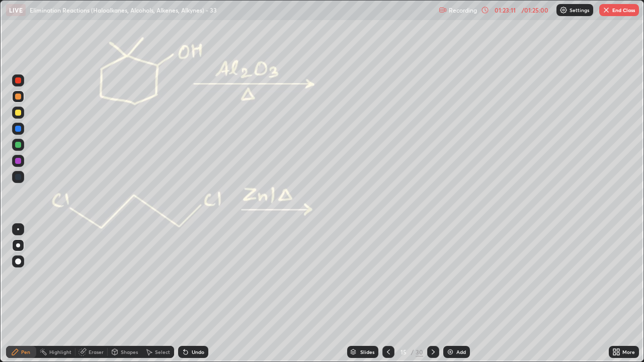
click at [16, 80] on div at bounding box center [18, 81] width 6 height 6
click at [16, 81] on div at bounding box center [18, 81] width 6 height 6
click at [16, 82] on div at bounding box center [18, 81] width 6 height 6
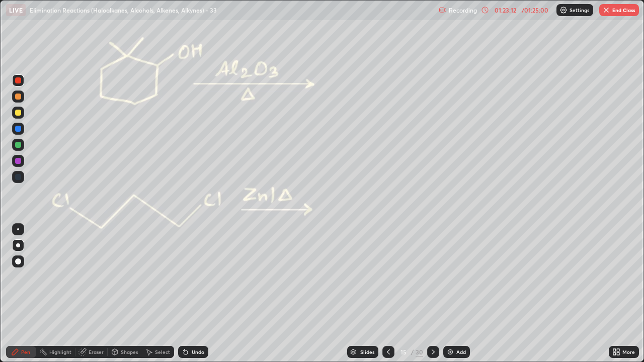
click at [17, 83] on div at bounding box center [18, 81] width 6 height 6
click at [16, 83] on div at bounding box center [18, 81] width 12 height 12
click at [15, 83] on div at bounding box center [18, 81] width 12 height 12
click at [14, 85] on div at bounding box center [18, 81] width 12 height 12
click at [13, 294] on icon at bounding box center [15, 352] width 6 height 6
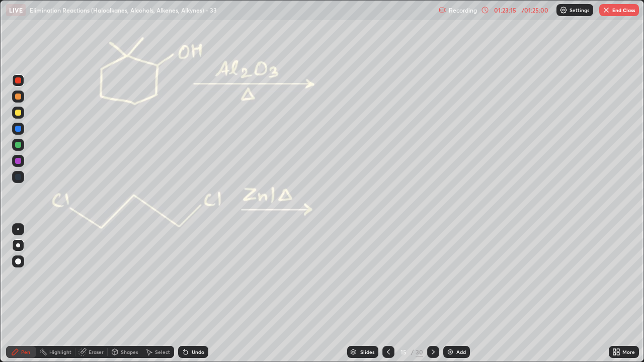
click at [431, 294] on icon at bounding box center [433, 352] width 8 height 8
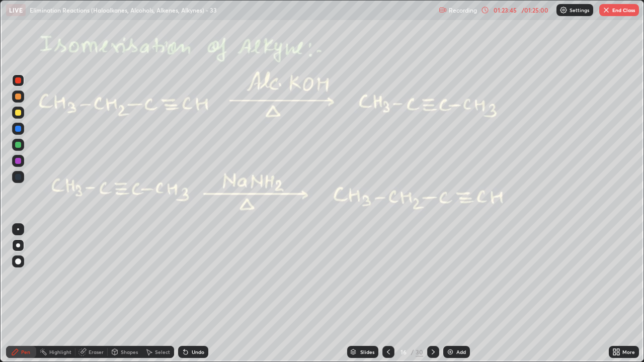
click at [9, 294] on div "Pen" at bounding box center [21, 352] width 30 height 12
click at [188, 294] on icon at bounding box center [186, 352] width 8 height 8
click at [189, 294] on div "Undo" at bounding box center [193, 352] width 30 height 12
click at [192, 294] on div "Undo" at bounding box center [193, 352] width 30 height 12
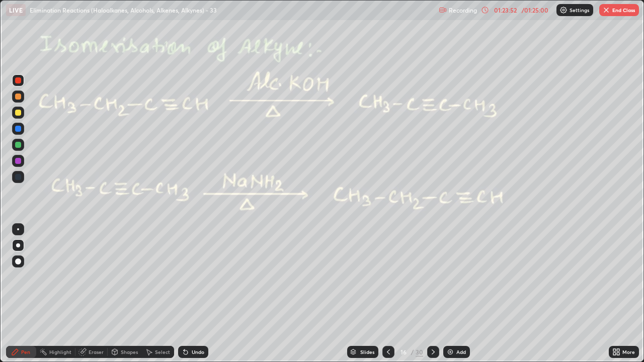
click at [388, 294] on icon at bounding box center [389, 352] width 8 height 8
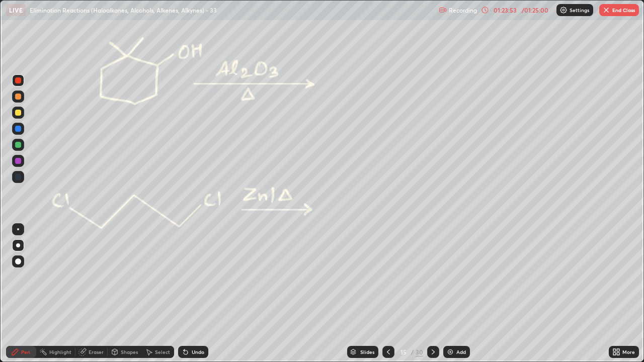
click at [453, 294] on div "Add" at bounding box center [456, 352] width 27 height 12
click at [19, 114] on div at bounding box center [18, 113] width 6 height 6
click at [192, 294] on div "Undo" at bounding box center [198, 352] width 13 height 5
click at [196, 294] on div "Undo" at bounding box center [198, 352] width 13 height 5
click at [205, 294] on div "Undo" at bounding box center [193, 352] width 30 height 12
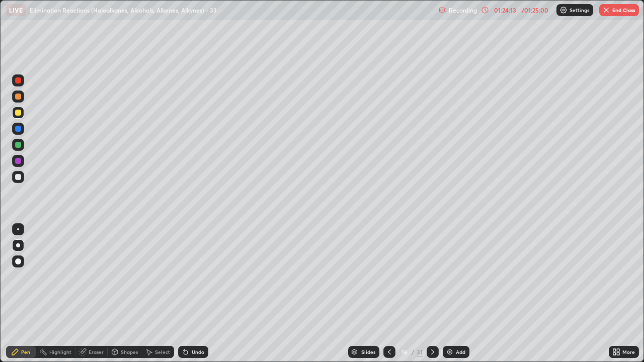
click at [204, 294] on div "Undo" at bounding box center [193, 352] width 30 height 12
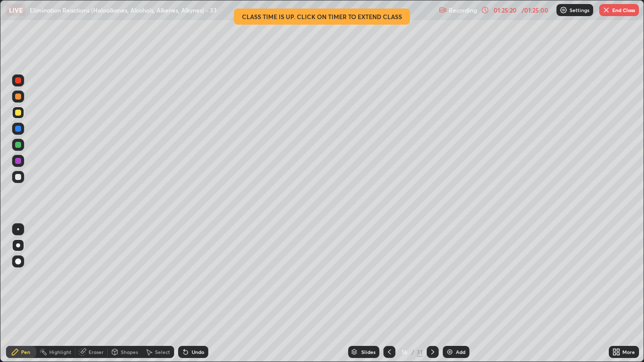
click at [119, 294] on div "Shapes" at bounding box center [125, 352] width 34 height 12
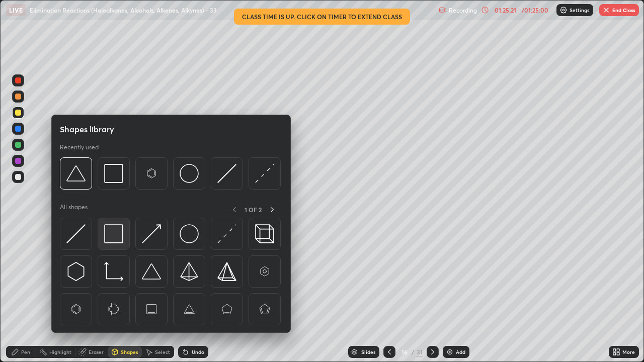
click at [105, 236] on img at bounding box center [113, 234] width 19 height 19
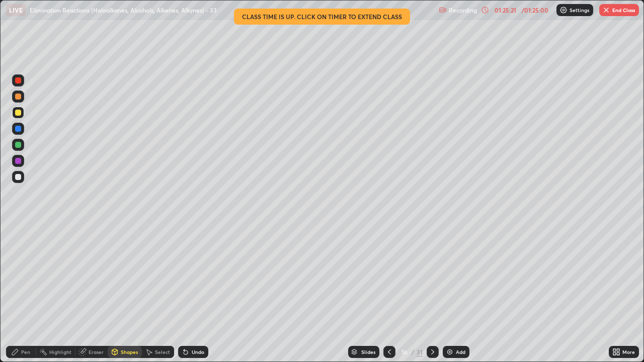
click at [14, 144] on div at bounding box center [18, 145] width 12 height 12
click at [19, 147] on div at bounding box center [18, 145] width 6 height 6
click at [9, 294] on div "Pen" at bounding box center [21, 352] width 30 height 12
click at [15, 82] on div at bounding box center [18, 81] width 6 height 6
click at [431, 294] on icon at bounding box center [433, 352] width 8 height 8
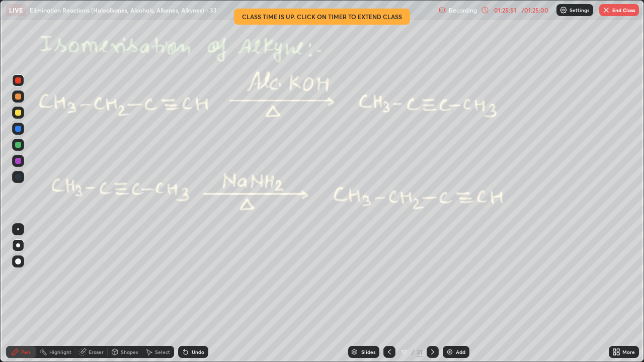
click at [508, 10] on div "01:25:51" at bounding box center [505, 10] width 28 height 6
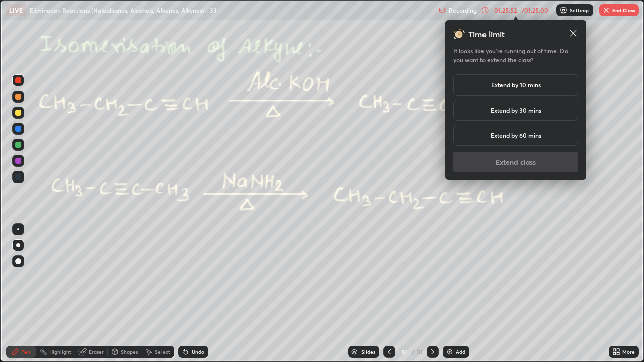
click at [491, 109] on h5 "Extend by 30 mins" at bounding box center [516, 110] width 51 height 9
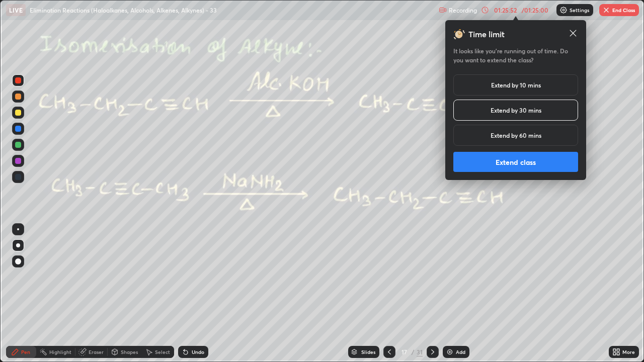
click at [486, 163] on button "Extend class" at bounding box center [516, 162] width 125 height 20
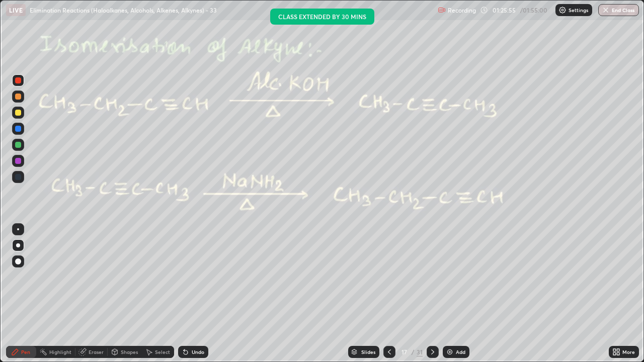
click at [17, 81] on div at bounding box center [18, 81] width 6 height 6
click at [19, 81] on div at bounding box center [18, 81] width 6 height 6
click at [10, 294] on div "Pen" at bounding box center [21, 352] width 30 height 12
click at [17, 146] on div at bounding box center [18, 145] width 6 height 6
click at [20, 81] on div at bounding box center [18, 81] width 6 height 6
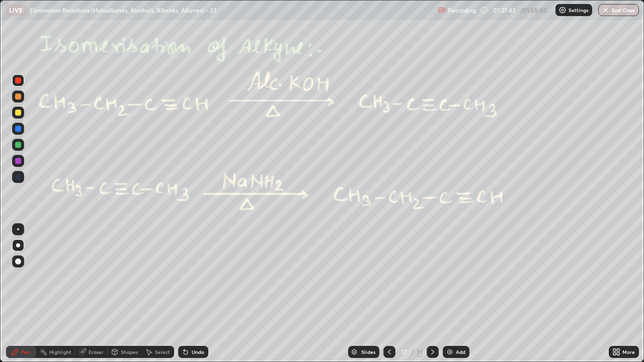
click at [18, 145] on div at bounding box center [18, 145] width 6 height 6
click at [49, 294] on div "Highlight" at bounding box center [55, 352] width 39 height 12
click at [15, 294] on icon at bounding box center [15, 352] width 6 height 6
click at [16, 80] on div at bounding box center [18, 81] width 6 height 6
click at [432, 294] on icon at bounding box center [433, 352] width 8 height 8
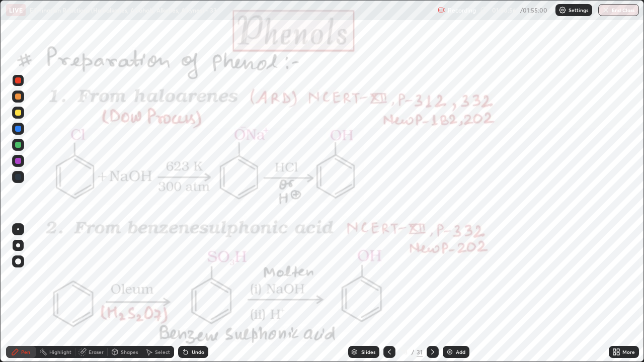
click at [621, 294] on div "More" at bounding box center [624, 352] width 30 height 12
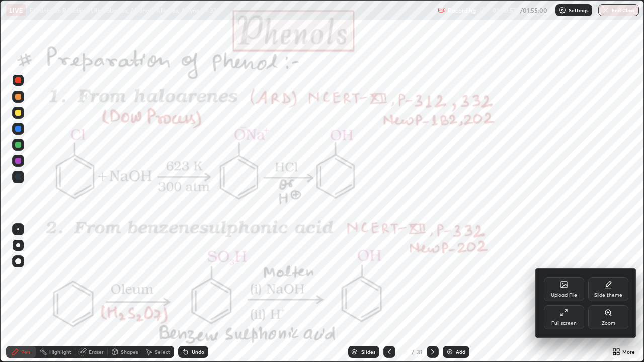
click at [573, 294] on div "Full screen" at bounding box center [564, 318] width 40 height 24
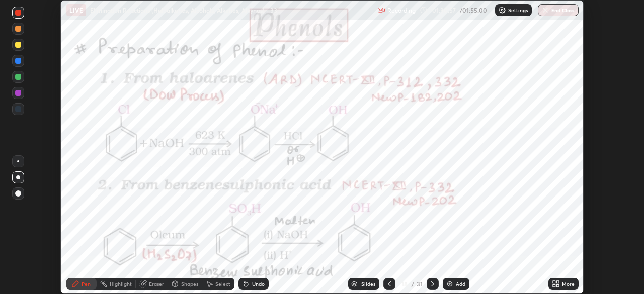
scroll to position [50043, 49694]
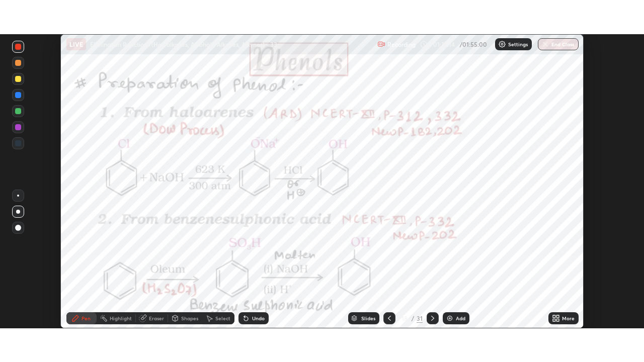
scroll to position [294, 644]
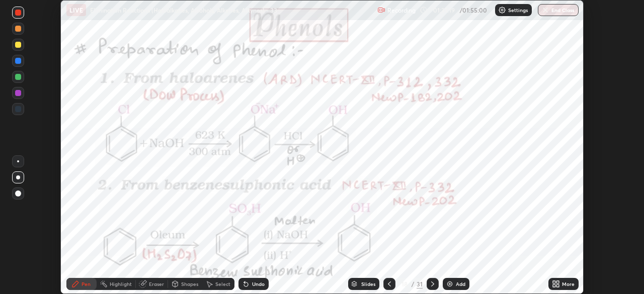
click at [557, 285] on icon at bounding box center [558, 286] width 3 height 3
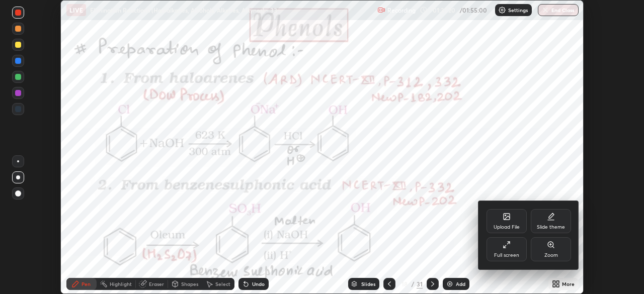
click at [511, 254] on div "Full screen" at bounding box center [506, 255] width 25 height 5
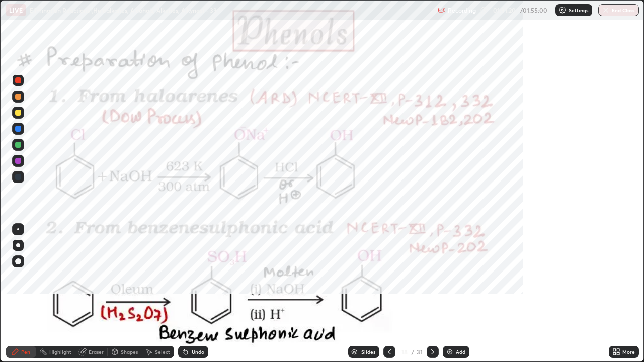
scroll to position [362, 644]
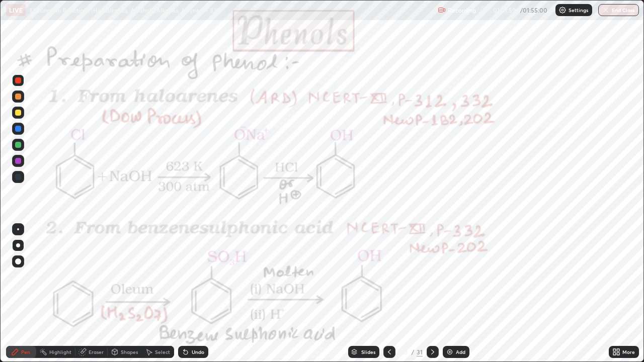
click at [387, 294] on icon at bounding box center [390, 352] width 8 height 8
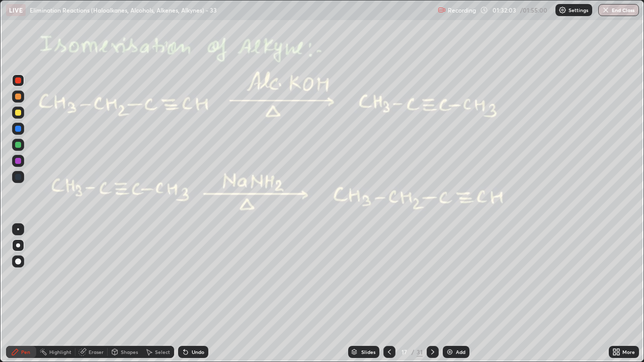
click at [432, 294] on icon at bounding box center [433, 352] width 8 height 8
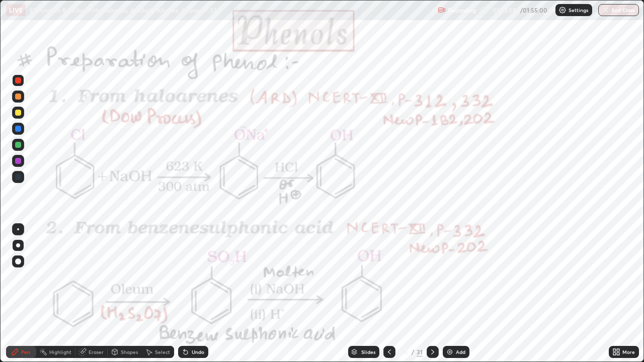
click at [17, 83] on div at bounding box center [18, 81] width 6 height 6
click at [18, 81] on div at bounding box center [18, 81] width 6 height 6
click at [0, 114] on div "Setting up your live class" at bounding box center [322, 181] width 644 height 362
click at [18, 163] on div at bounding box center [18, 161] width 6 height 6
click at [51, 294] on div "Highlight" at bounding box center [60, 352] width 22 height 5
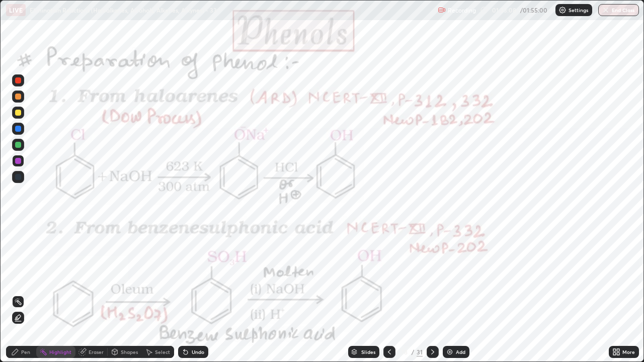
click at [19, 294] on icon at bounding box center [15, 352] width 8 height 8
click at [22, 150] on div at bounding box center [18, 145] width 12 height 12
click at [20, 146] on div at bounding box center [18, 145] width 6 height 6
click at [23, 81] on div at bounding box center [18, 81] width 12 height 12
click at [15, 79] on div at bounding box center [18, 81] width 6 height 6
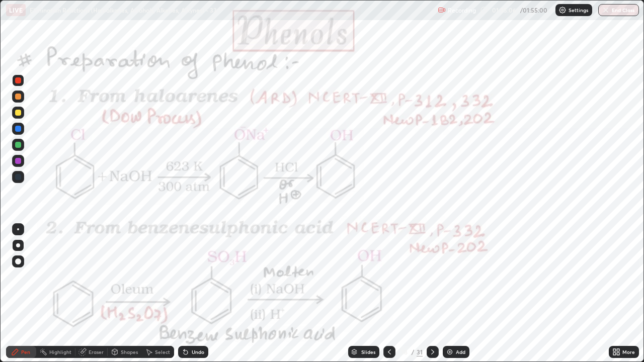
click at [61, 294] on div "Highlight" at bounding box center [60, 352] width 22 height 5
click at [15, 294] on icon at bounding box center [15, 352] width 6 height 6
click at [12, 294] on icon at bounding box center [15, 352] width 8 height 8
click at [116, 294] on div "Shapes" at bounding box center [125, 352] width 34 height 20
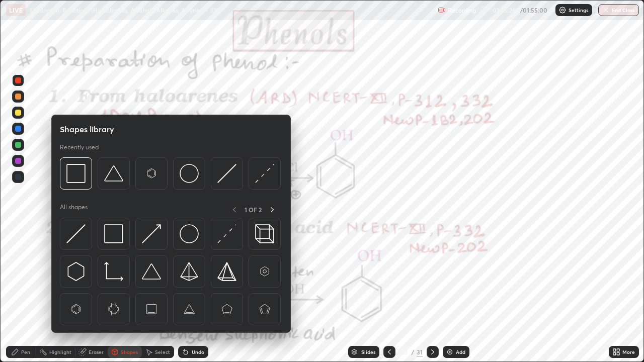
click at [13, 294] on icon at bounding box center [15, 352] width 8 height 8
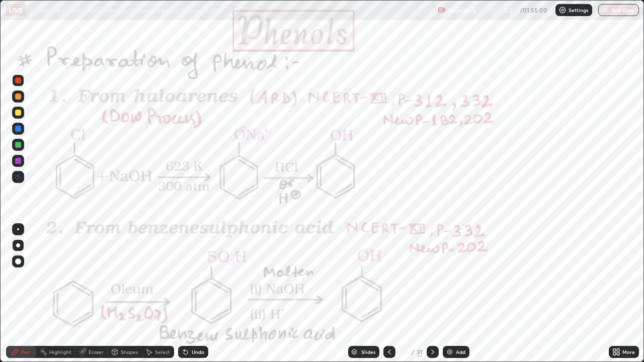
click at [20, 294] on div "Pen" at bounding box center [21, 352] width 30 height 12
click at [187, 294] on icon at bounding box center [186, 352] width 8 height 8
click at [18, 162] on div at bounding box center [18, 161] width 6 height 6
click at [194, 294] on div "Undo" at bounding box center [198, 352] width 13 height 5
click at [56, 294] on div "Highlight" at bounding box center [60, 352] width 22 height 5
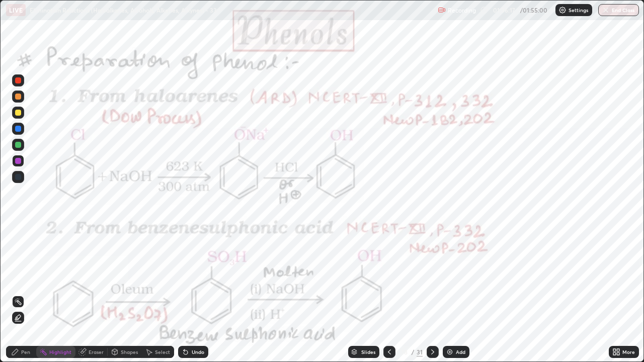
click at [17, 82] on div at bounding box center [18, 81] width 6 height 6
click at [20, 294] on div "Pen" at bounding box center [21, 352] width 30 height 12
click at [52, 294] on div "Highlight" at bounding box center [60, 352] width 22 height 5
click at [12, 294] on icon at bounding box center [15, 352] width 8 height 8
click at [18, 164] on div at bounding box center [18, 161] width 6 height 6
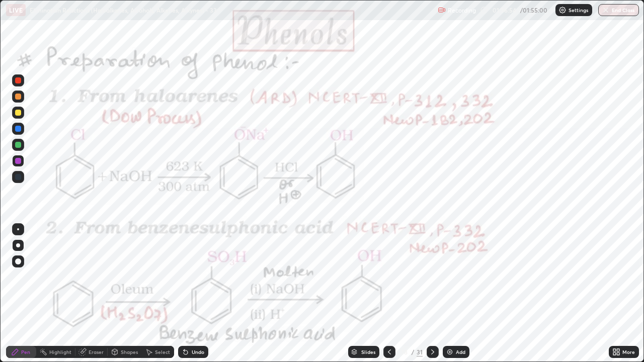
click at [56, 294] on div "Highlight" at bounding box center [60, 352] width 22 height 5
click at [16, 294] on icon at bounding box center [15, 352] width 6 height 6
click at [17, 147] on div at bounding box center [18, 145] width 6 height 6
click at [65, 294] on div "Highlight" at bounding box center [60, 352] width 22 height 5
click at [14, 294] on icon at bounding box center [15, 352] width 6 height 6
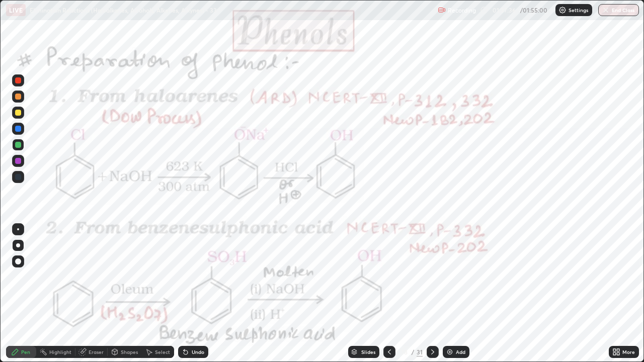
click at [17, 161] on div at bounding box center [18, 161] width 6 height 6
click at [16, 130] on div at bounding box center [18, 129] width 6 height 6
click at [152, 294] on div "Select" at bounding box center [158, 352] width 32 height 12
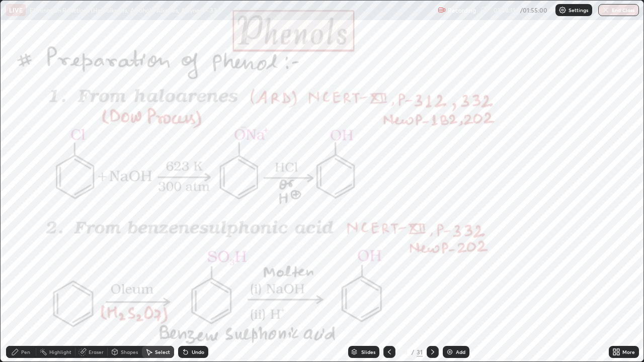
click at [151, 294] on div "Select" at bounding box center [158, 352] width 32 height 12
click at [148, 294] on icon at bounding box center [150, 353] width 6 height 6
click at [145, 294] on icon at bounding box center [149, 352] width 8 height 8
click at [21, 294] on div "Pen" at bounding box center [21, 352] width 30 height 12
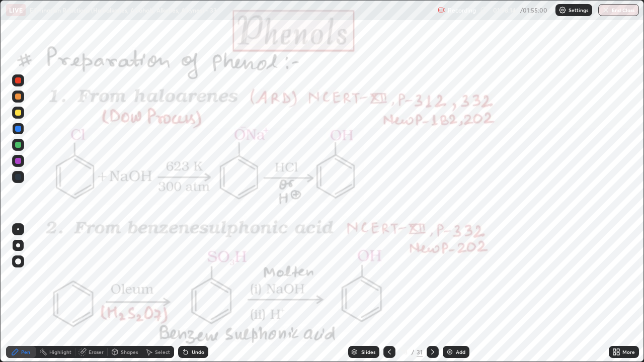
click at [21, 159] on div at bounding box center [18, 161] width 6 height 6
click at [15, 83] on div at bounding box center [18, 81] width 12 height 12
click at [427, 294] on div at bounding box center [433, 352] width 12 height 12
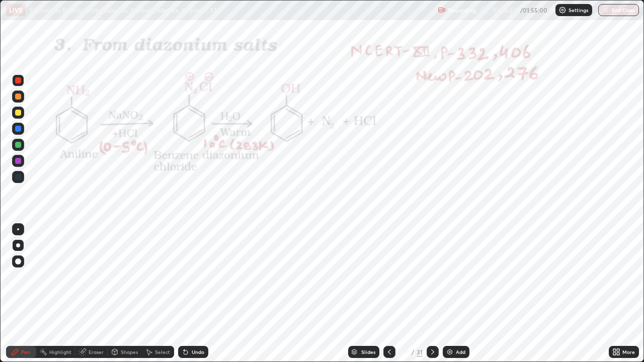
click at [15, 131] on div at bounding box center [18, 129] width 12 height 12
click at [58, 294] on div "Highlight" at bounding box center [60, 352] width 22 height 5
click at [16, 294] on icon at bounding box center [15, 352] width 8 height 8
click at [19, 83] on div at bounding box center [18, 81] width 6 height 6
click at [54, 294] on div "Highlight" at bounding box center [60, 352] width 22 height 5
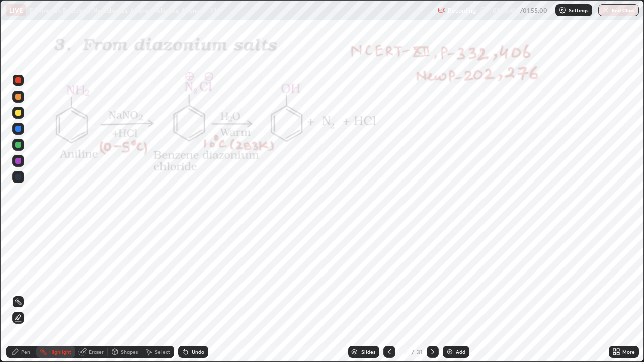
click at [17, 294] on icon at bounding box center [15, 352] width 6 height 6
click at [187, 294] on div "Undo" at bounding box center [193, 352] width 30 height 12
click at [190, 294] on div "Undo" at bounding box center [193, 352] width 30 height 12
click at [159, 294] on div "Select" at bounding box center [162, 352] width 15 height 5
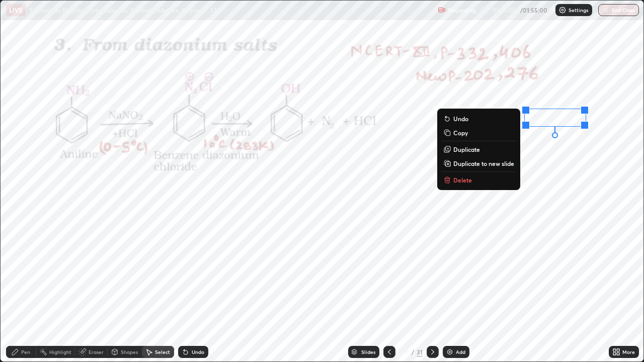
click at [25, 294] on div "Pen" at bounding box center [25, 352] width 9 height 5
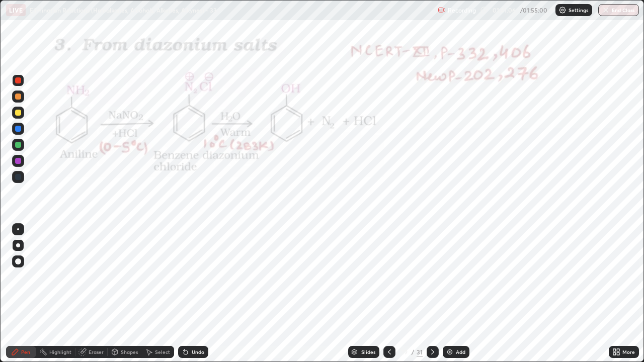
click at [19, 134] on div at bounding box center [18, 129] width 12 height 12
click at [432, 294] on icon at bounding box center [433, 352] width 8 height 8
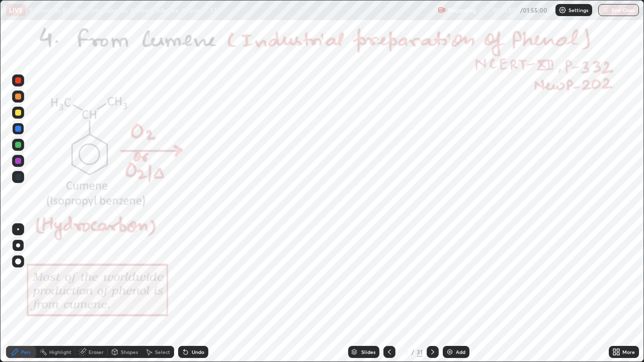
click at [433, 294] on icon at bounding box center [433, 352] width 8 height 8
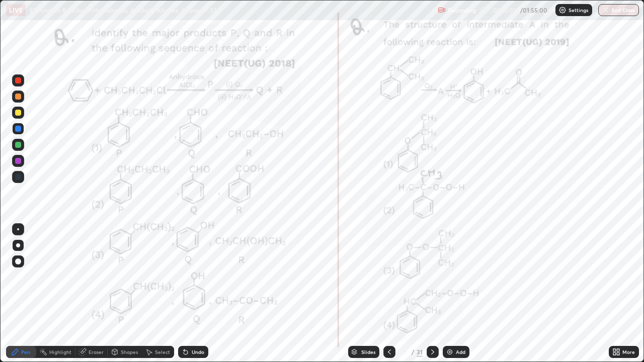
click at [389, 294] on icon at bounding box center [390, 352] width 8 height 8
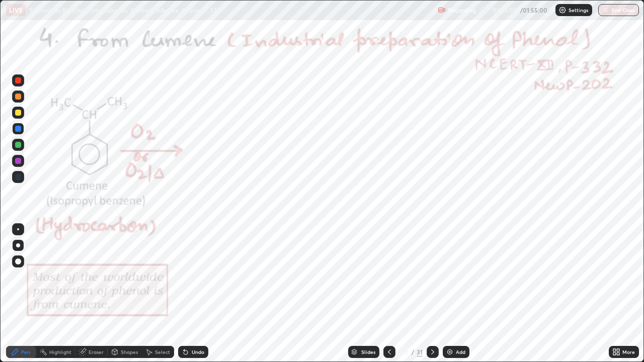
click at [456, 294] on div "Add" at bounding box center [461, 352] width 10 height 5
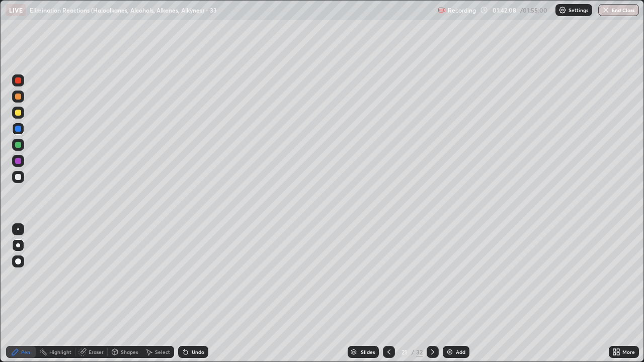
click at [390, 294] on icon at bounding box center [389, 352] width 8 height 8
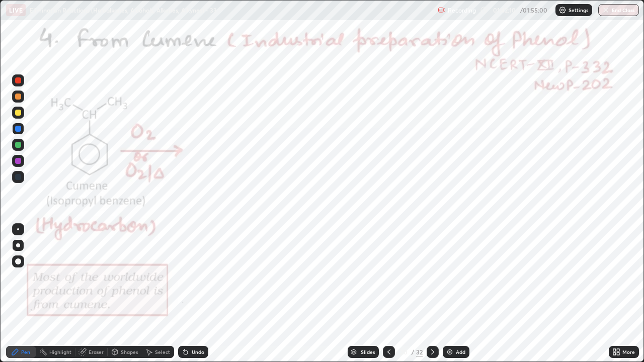
click at [430, 294] on icon at bounding box center [433, 352] width 8 height 8
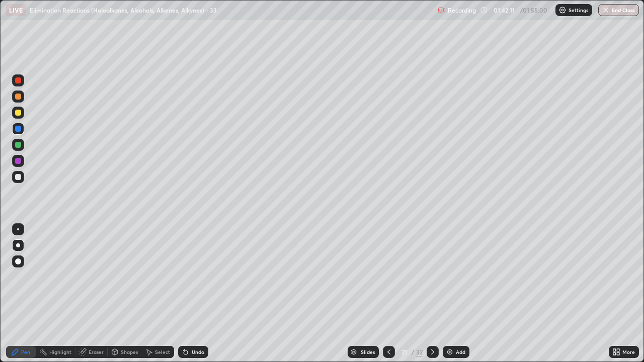
click at [431, 294] on icon at bounding box center [433, 352] width 8 height 8
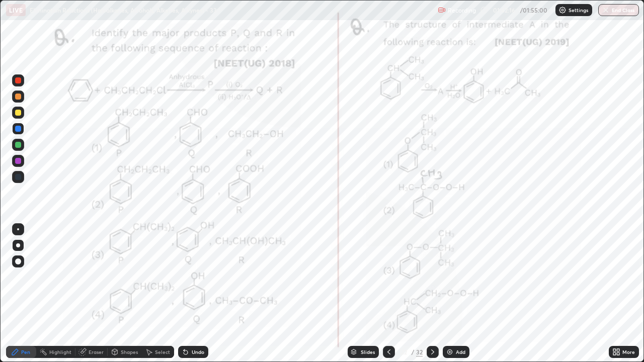
click at [432, 294] on icon at bounding box center [433, 352] width 8 height 8
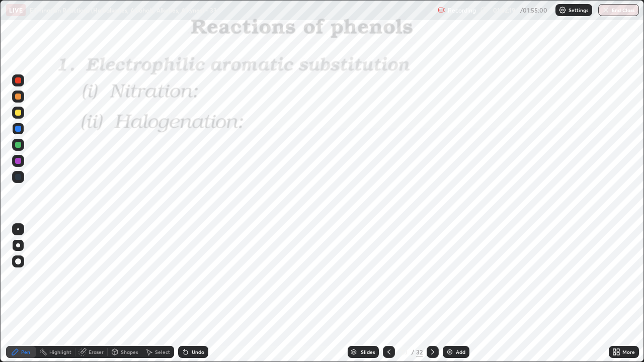
click at [432, 294] on icon at bounding box center [433, 352] width 8 height 8
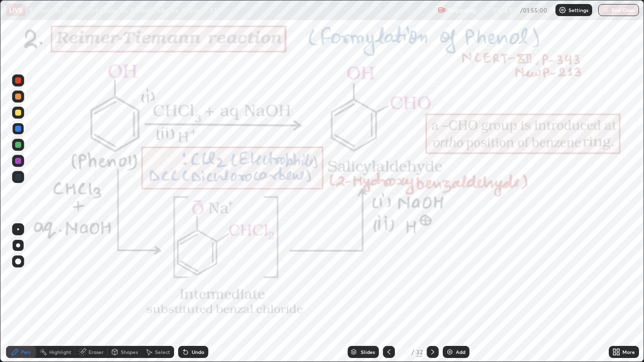
click at [431, 294] on icon at bounding box center [433, 352] width 8 height 8
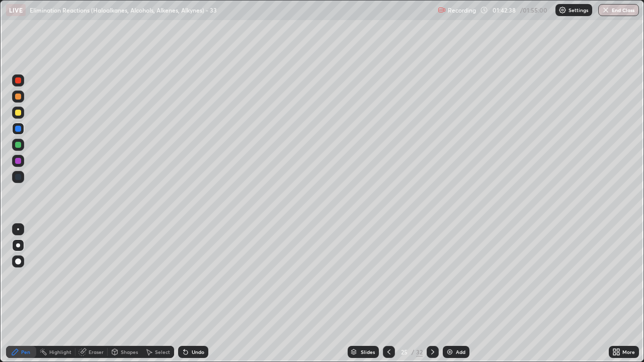
click at [433, 294] on icon at bounding box center [432, 352] width 3 height 5
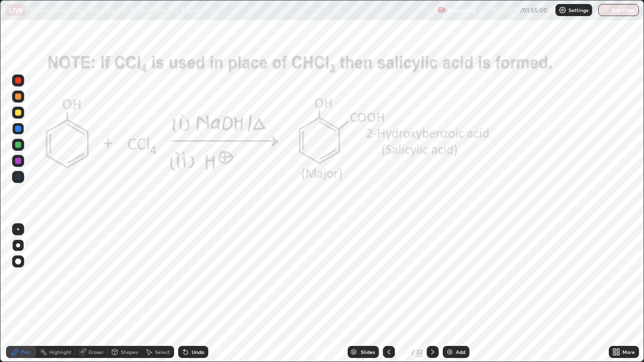
click at [431, 294] on icon at bounding box center [433, 352] width 8 height 8
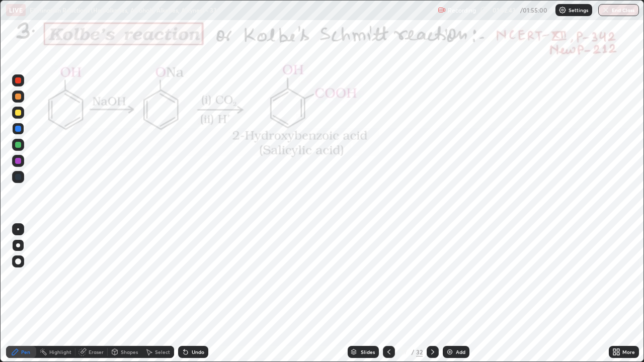
click at [432, 294] on icon at bounding box center [433, 352] width 8 height 8
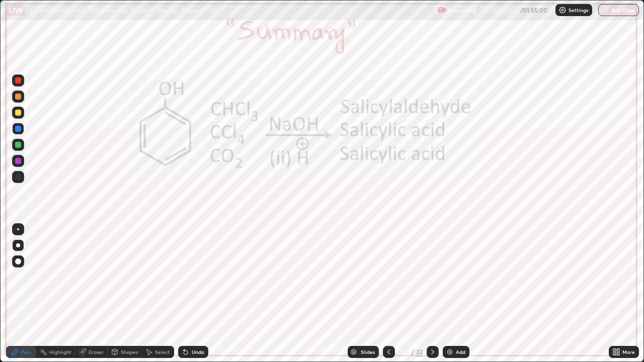
click at [389, 294] on icon at bounding box center [389, 352] width 8 height 8
click at [388, 294] on icon at bounding box center [389, 352] width 8 height 8
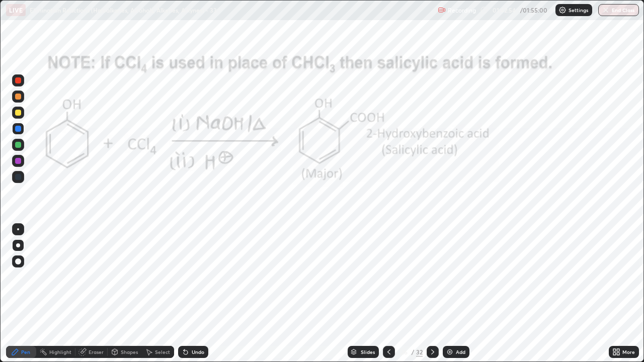
click at [388, 294] on icon at bounding box center [389, 352] width 8 height 8
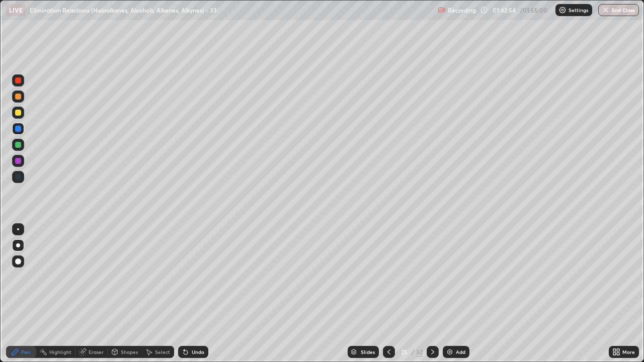
click at [388, 294] on icon at bounding box center [389, 352] width 8 height 8
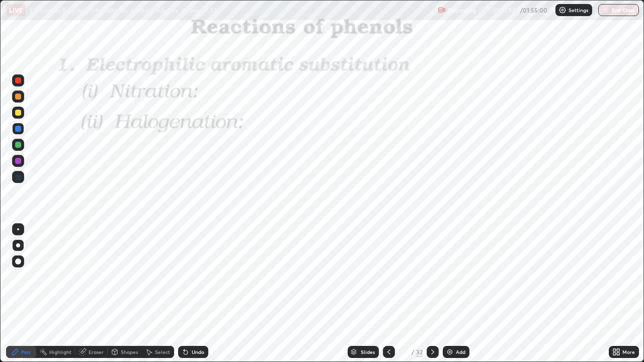
click at [388, 294] on icon at bounding box center [389, 352] width 3 height 5
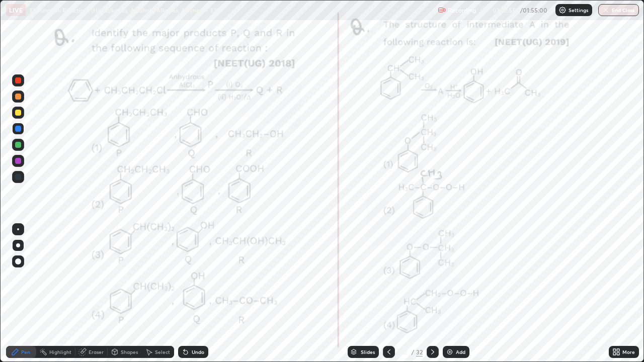
click at [388, 294] on icon at bounding box center [389, 352] width 3 height 5
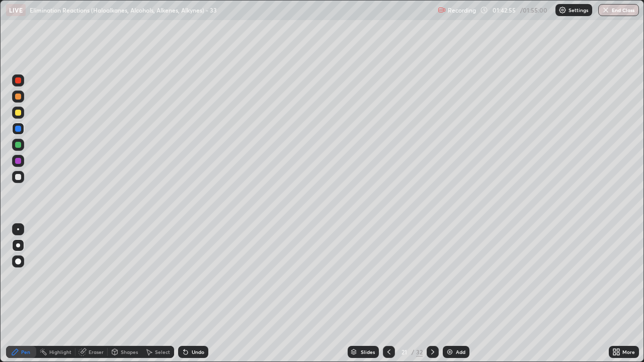
click at [388, 294] on icon at bounding box center [389, 352] width 8 height 8
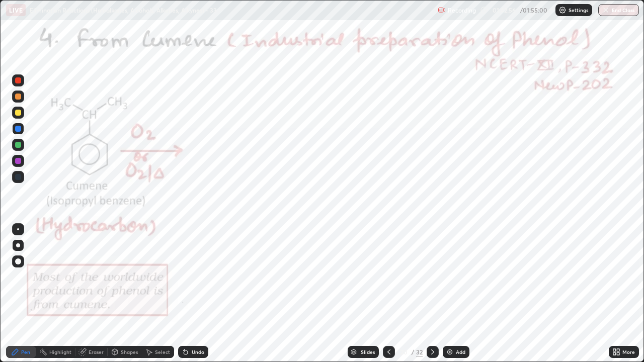
click at [389, 294] on icon at bounding box center [389, 352] width 8 height 8
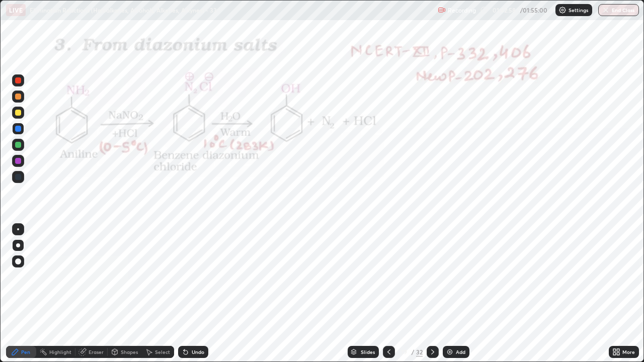
click at [432, 294] on icon at bounding box center [433, 352] width 8 height 8
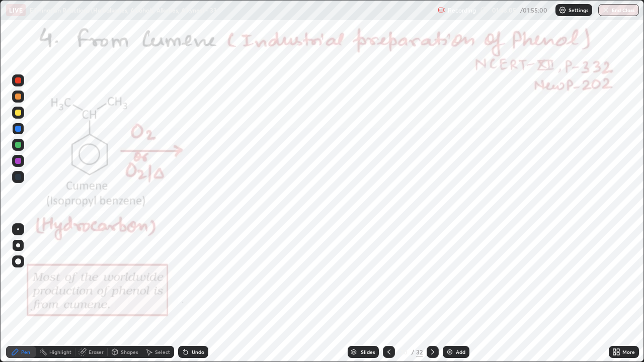
click at [431, 294] on icon at bounding box center [433, 352] width 8 height 8
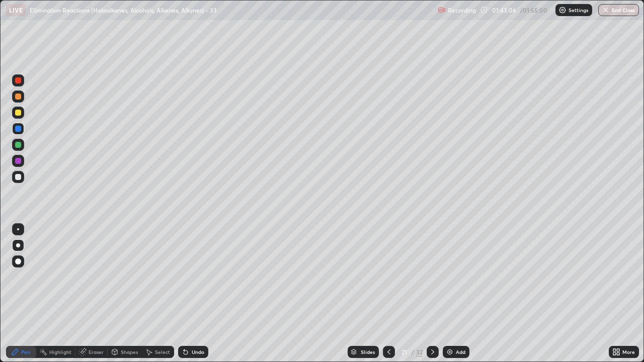
click at [432, 294] on icon at bounding box center [433, 352] width 8 height 8
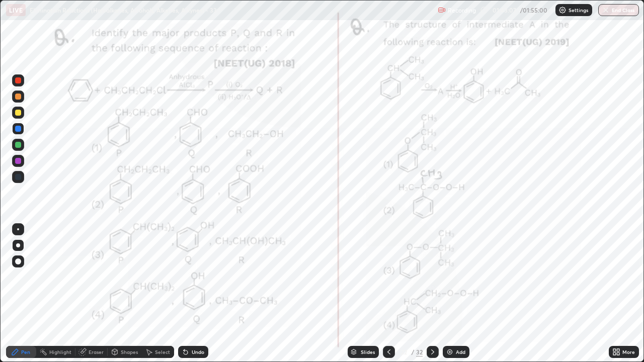
click at [389, 294] on icon at bounding box center [389, 352] width 3 height 5
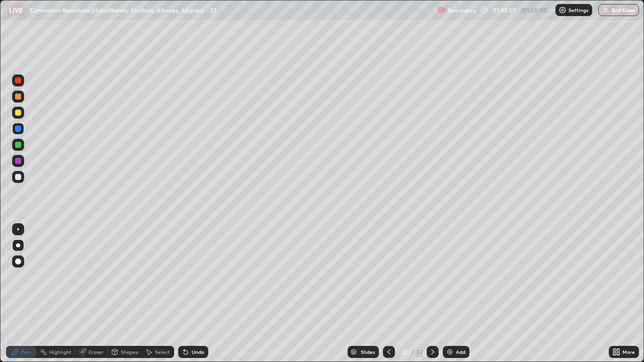
click at [388, 294] on icon at bounding box center [389, 352] width 3 height 5
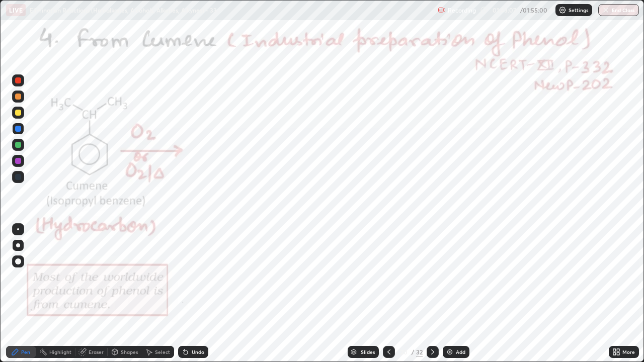
click at [388, 294] on icon at bounding box center [389, 352] width 8 height 8
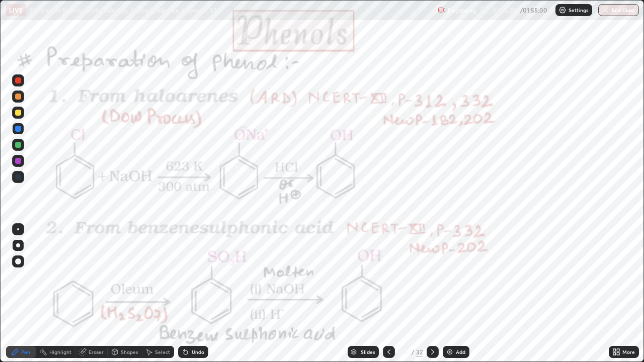
click at [388, 294] on icon at bounding box center [389, 352] width 8 height 8
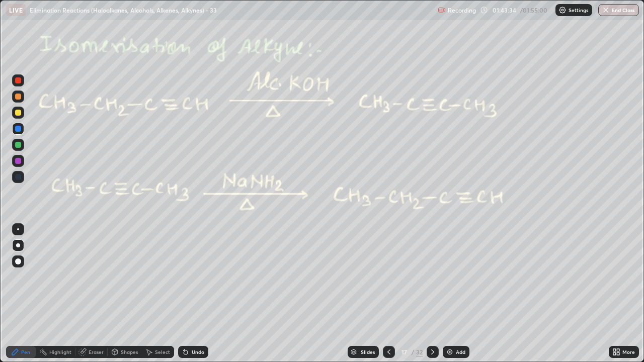
click at [388, 294] on icon at bounding box center [389, 352] width 8 height 8
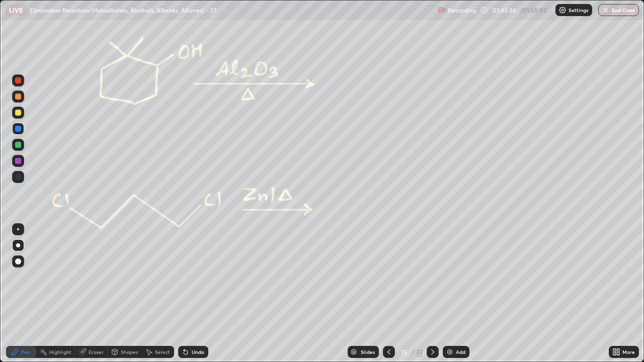
click at [432, 294] on icon at bounding box center [433, 352] width 8 height 8
click at [388, 294] on icon at bounding box center [389, 352] width 8 height 8
click at [387, 294] on icon at bounding box center [389, 352] width 8 height 8
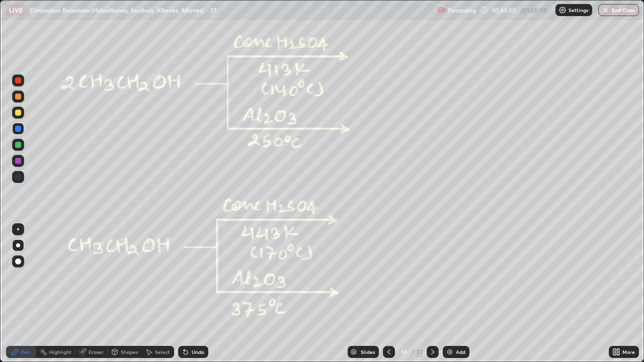
click at [389, 294] on icon at bounding box center [389, 352] width 8 height 8
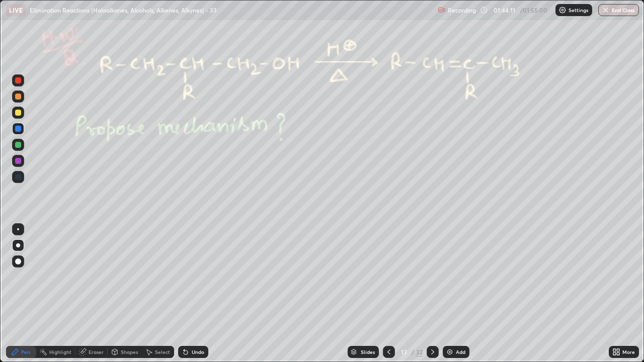
click at [431, 294] on icon at bounding box center [433, 352] width 8 height 8
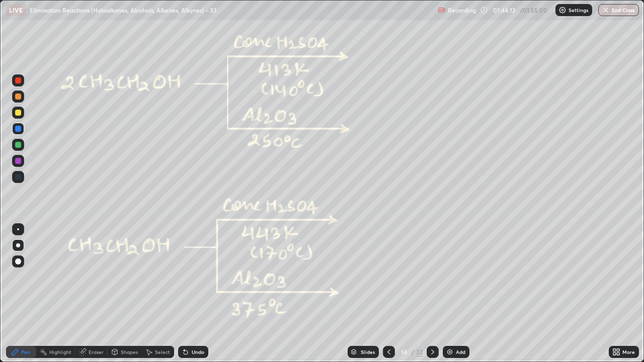
click at [432, 294] on icon at bounding box center [433, 352] width 8 height 8
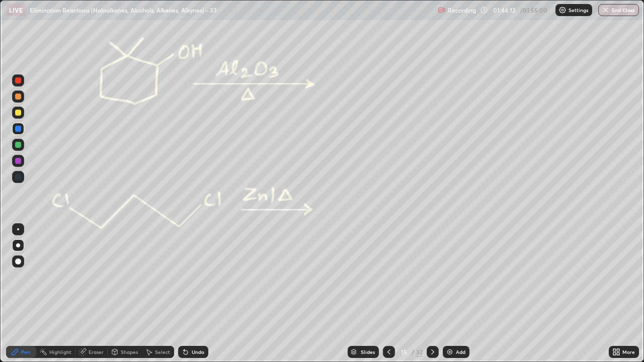
click at [436, 294] on div at bounding box center [433, 352] width 12 height 12
click at [437, 294] on div at bounding box center [433, 352] width 12 height 12
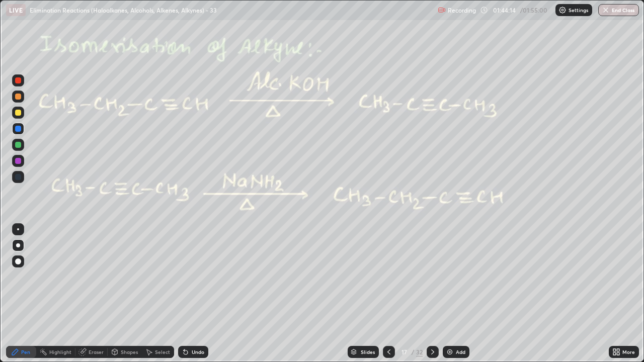
click at [436, 294] on div at bounding box center [433, 352] width 12 height 12
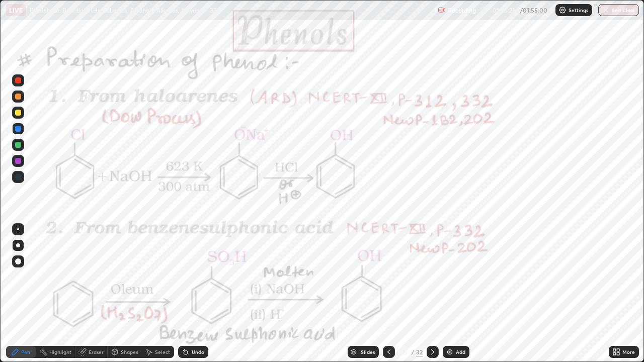
click at [608, 10] on img "button" at bounding box center [606, 10] width 8 height 8
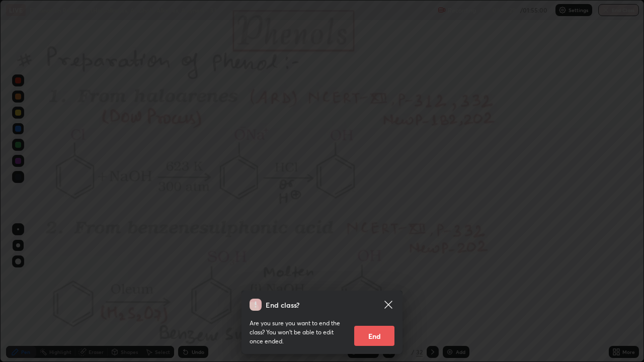
click at [373, 294] on button "End" at bounding box center [374, 336] width 40 height 20
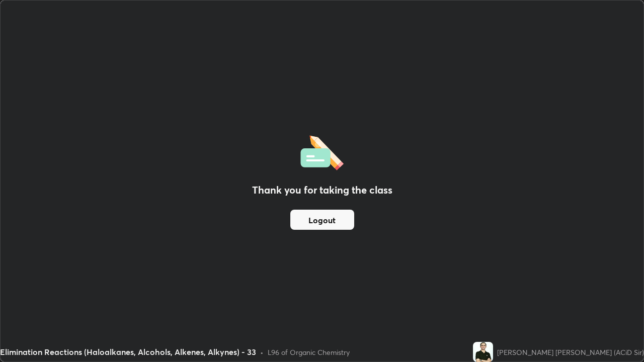
click at [330, 223] on button "Logout" at bounding box center [322, 220] width 64 height 20
click at [332, 225] on button "Logout" at bounding box center [322, 220] width 64 height 20
